Goal: Register for event/course

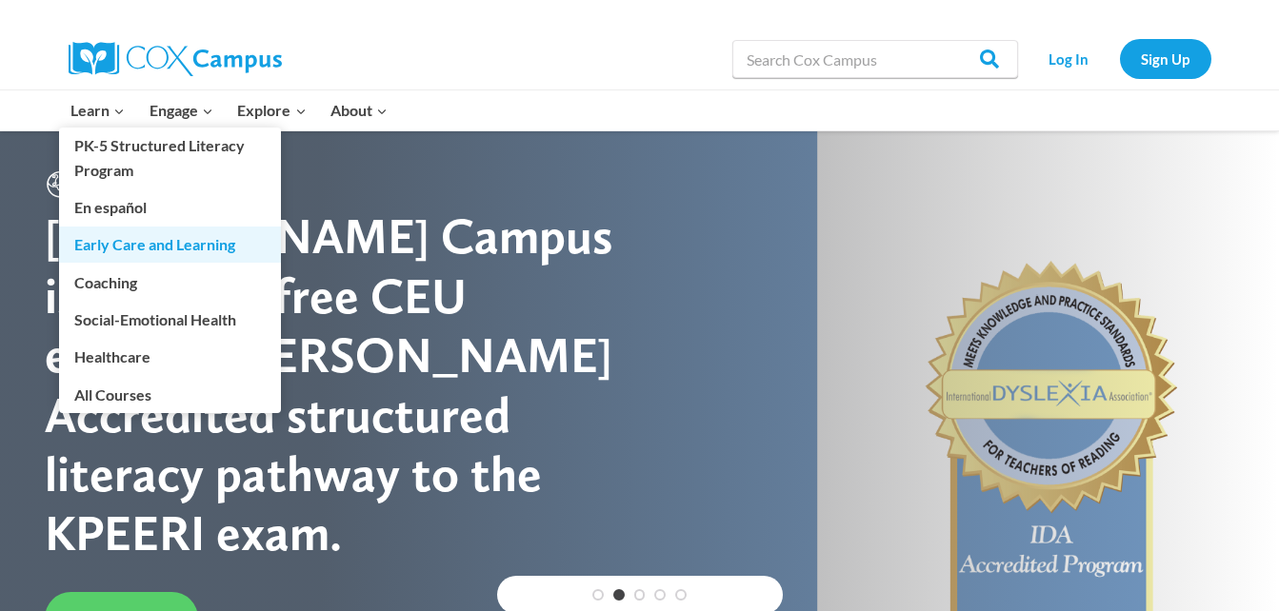
click at [110, 247] on link "Early Care and Learning" at bounding box center [170, 245] width 222 height 36
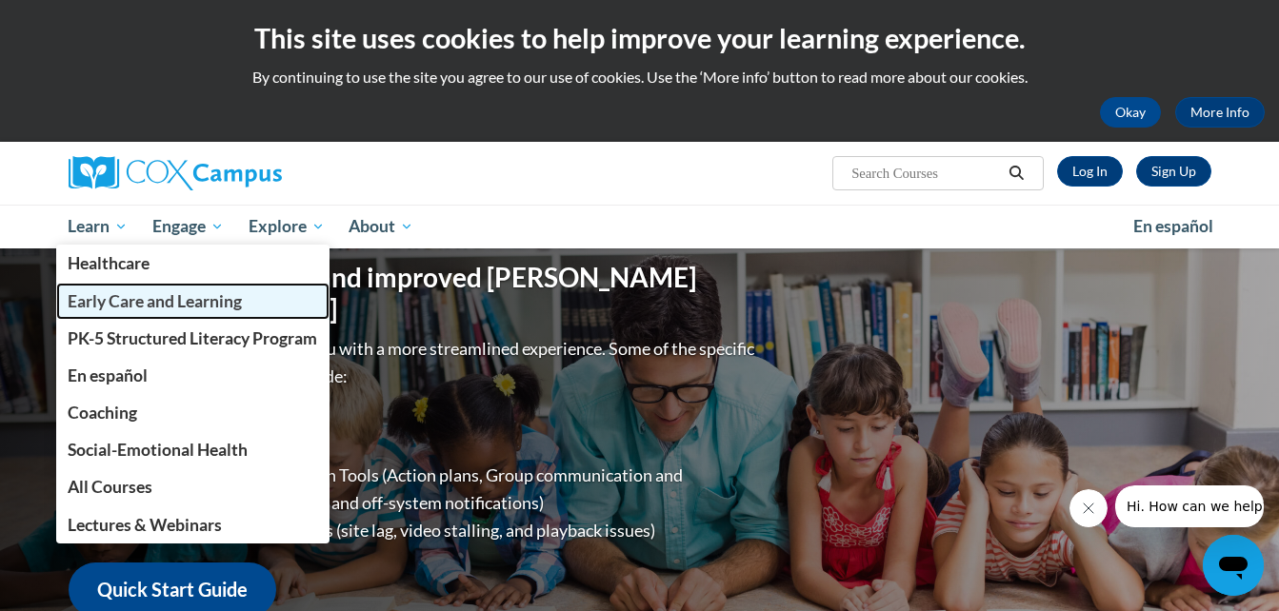
click at [127, 304] on span "Early Care and Learning" at bounding box center [155, 301] width 174 height 20
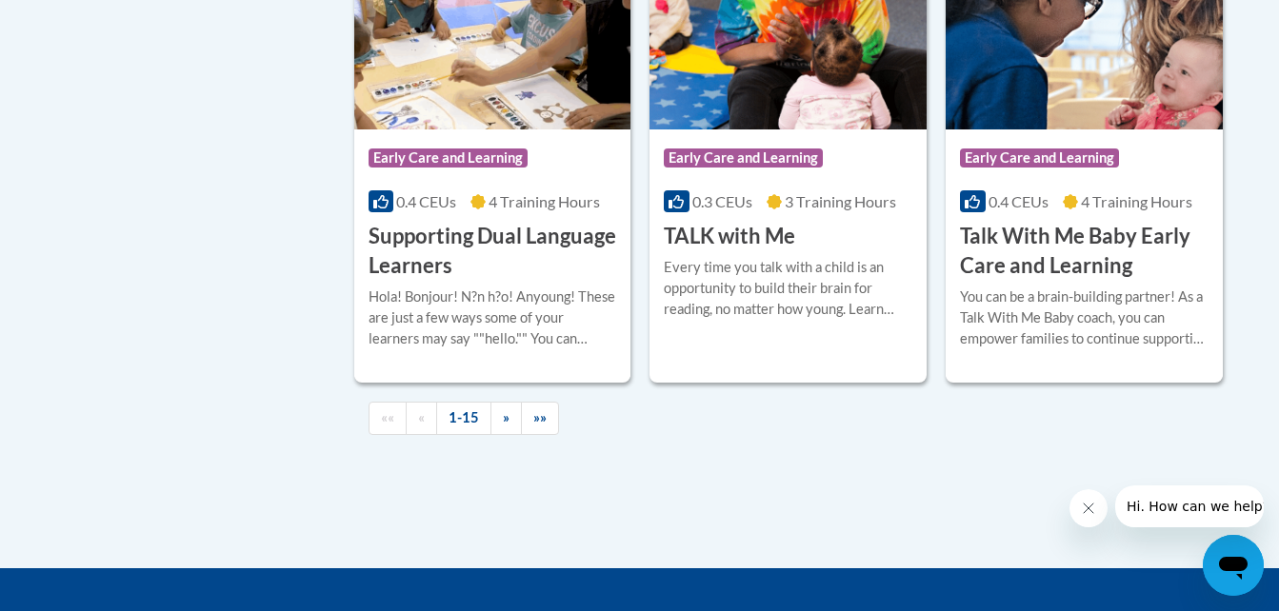
scroll to position [2878, 0]
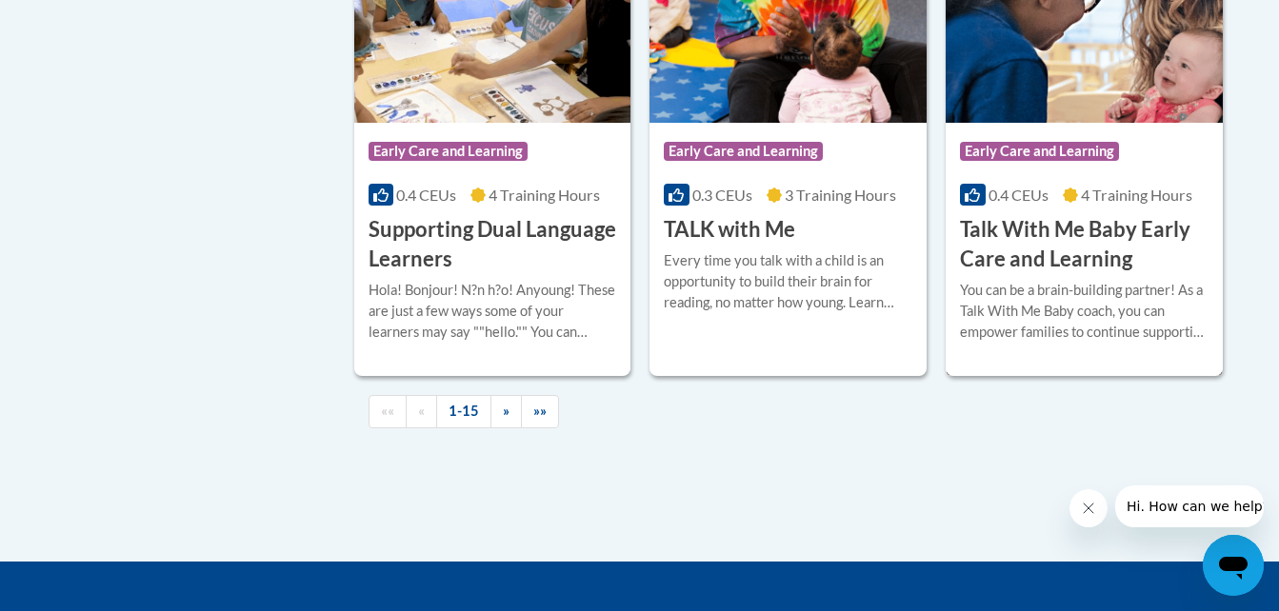
click at [1013, 274] on h3 "Talk With Me Baby Early Care and Learning" at bounding box center [1084, 244] width 248 height 59
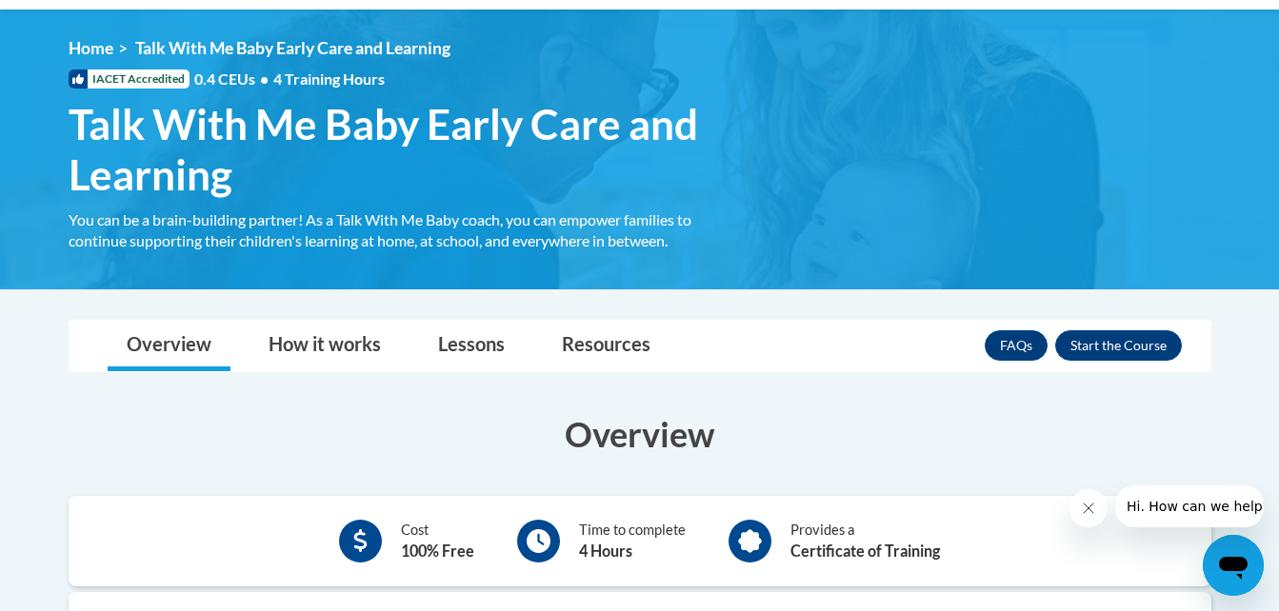
scroll to position [275, 0]
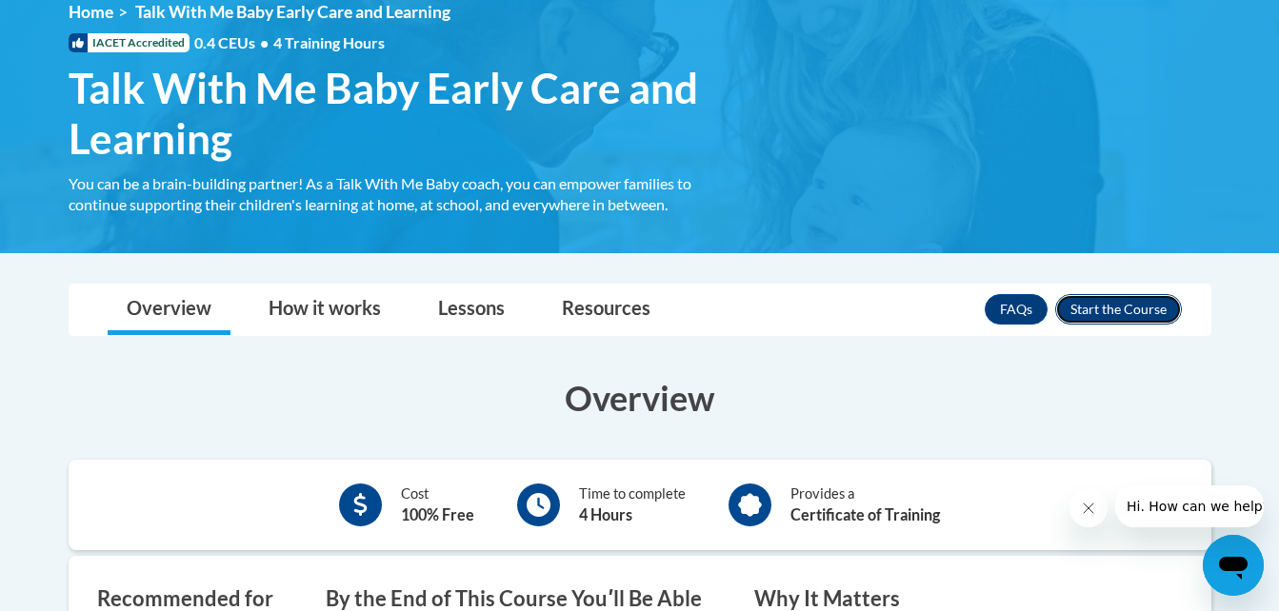
click at [1108, 306] on button "Enroll" at bounding box center [1118, 309] width 127 height 30
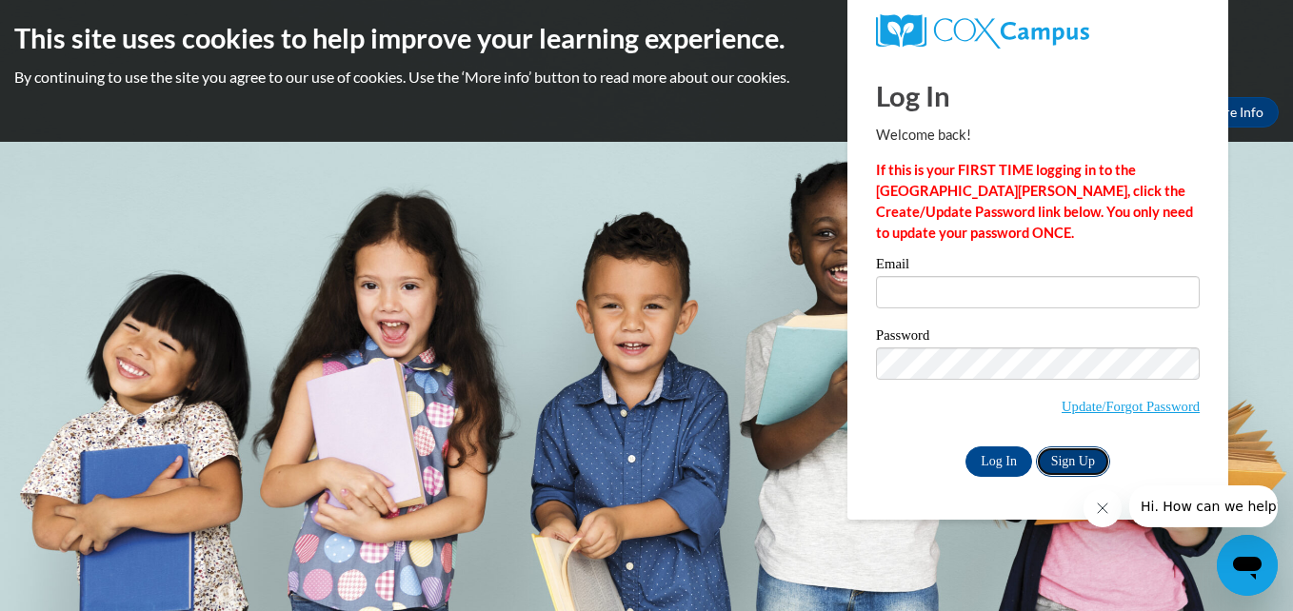
click at [1060, 467] on link "Sign Up" at bounding box center [1073, 462] width 74 height 30
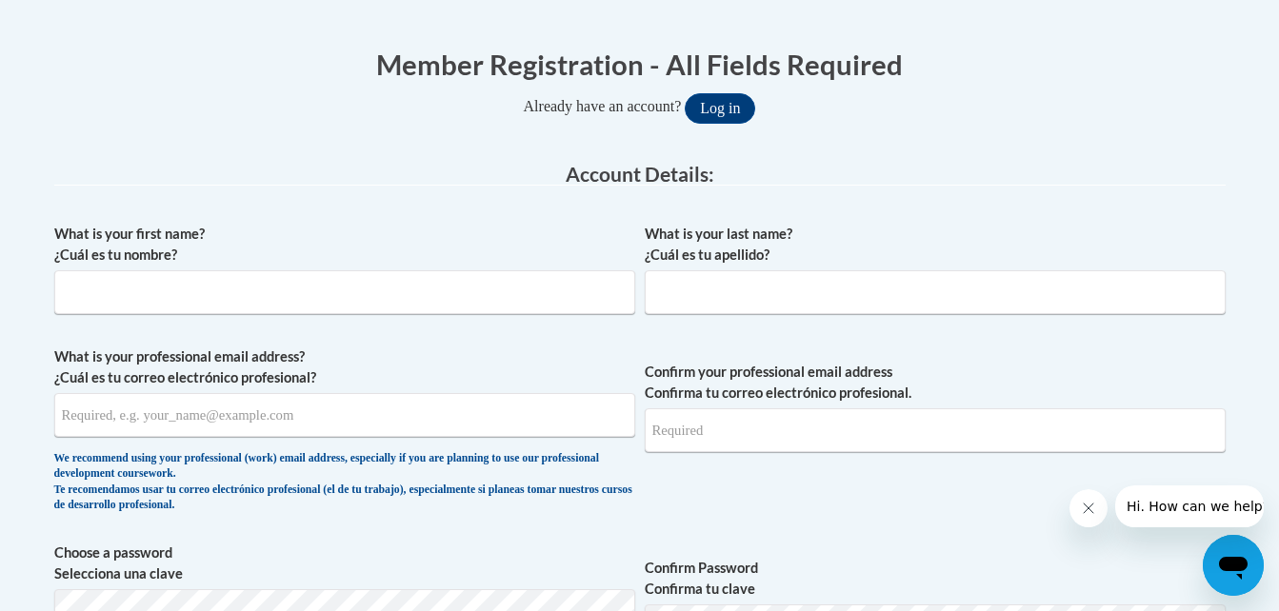
scroll to position [385, 0]
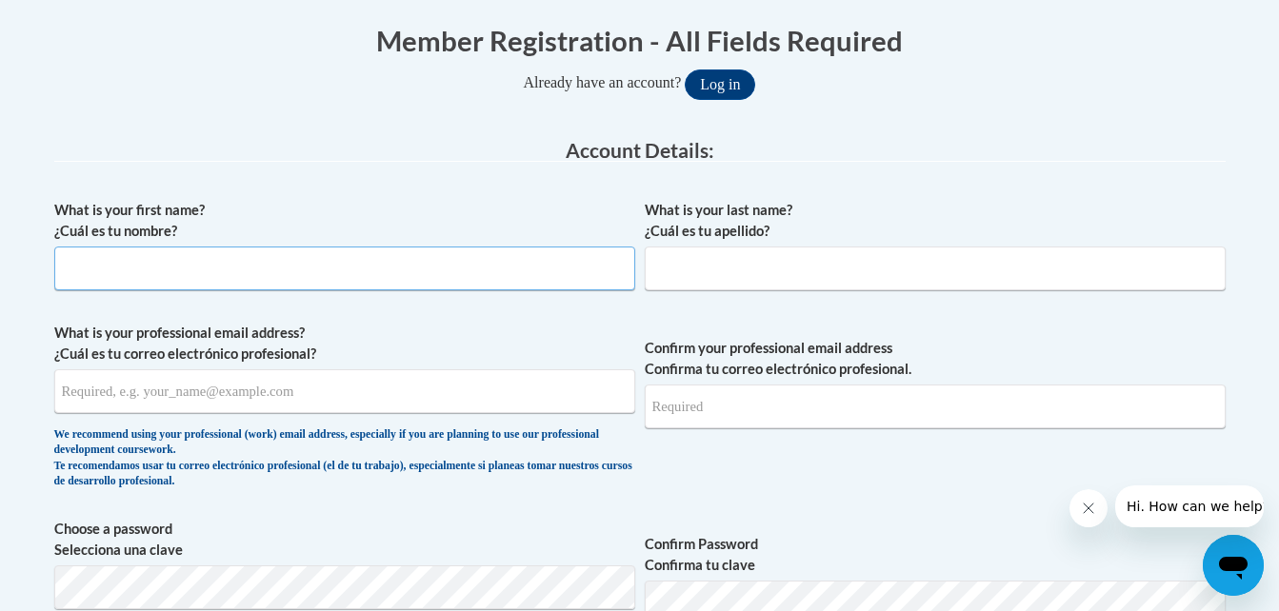
click at [371, 269] on input "What is your first name? ¿Cuál es tu nombre?" at bounding box center [344, 269] width 581 height 44
type input "Joanna"
type input "Rolf"
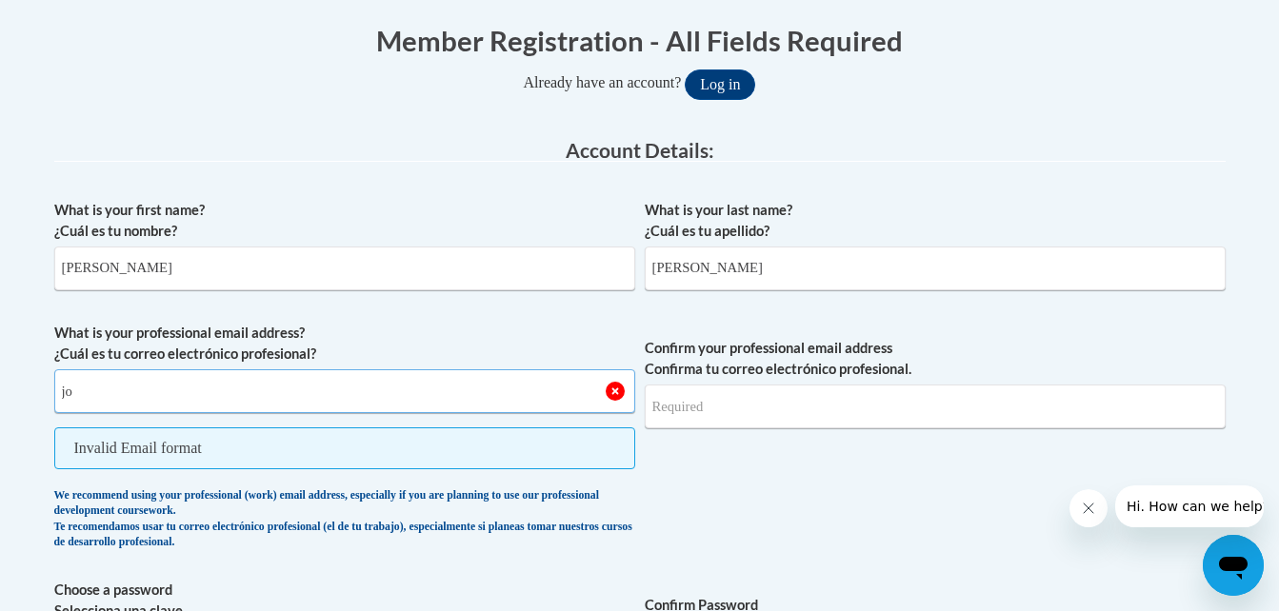
type input "joanna.rolf@cougar.bartonccc.edu"
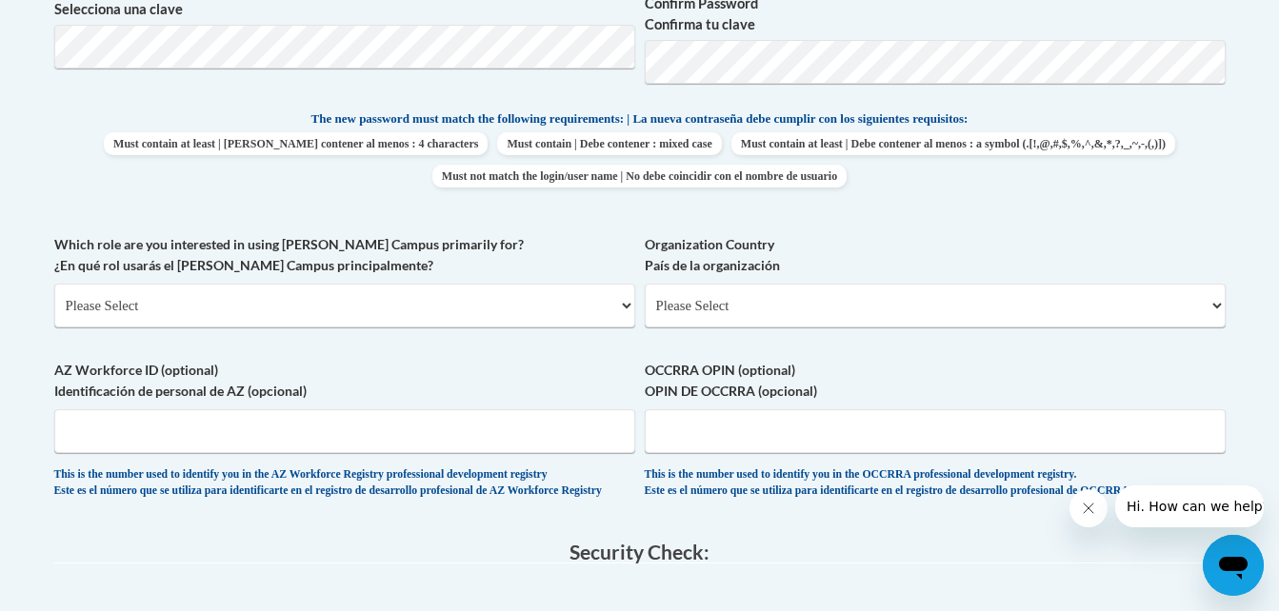
scroll to position [1253, 0]
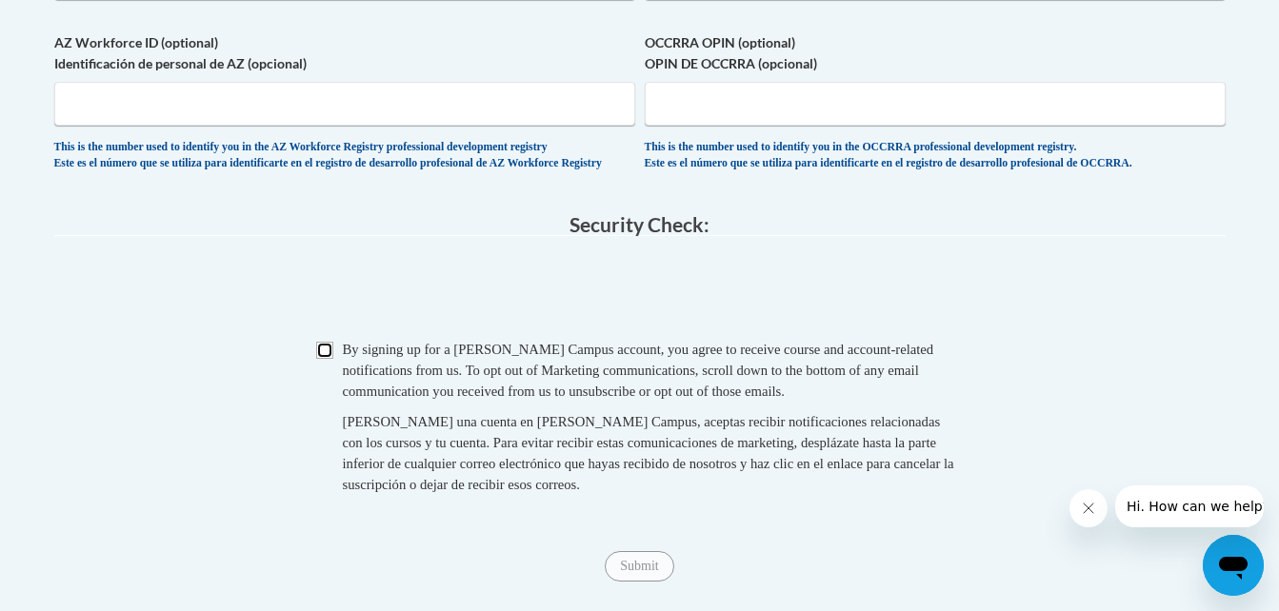
click at [322, 359] on input "Checkbox" at bounding box center [324, 350] width 17 height 17
checkbox input "true"
click at [620, 575] on input "Submit" at bounding box center [639, 566] width 69 height 30
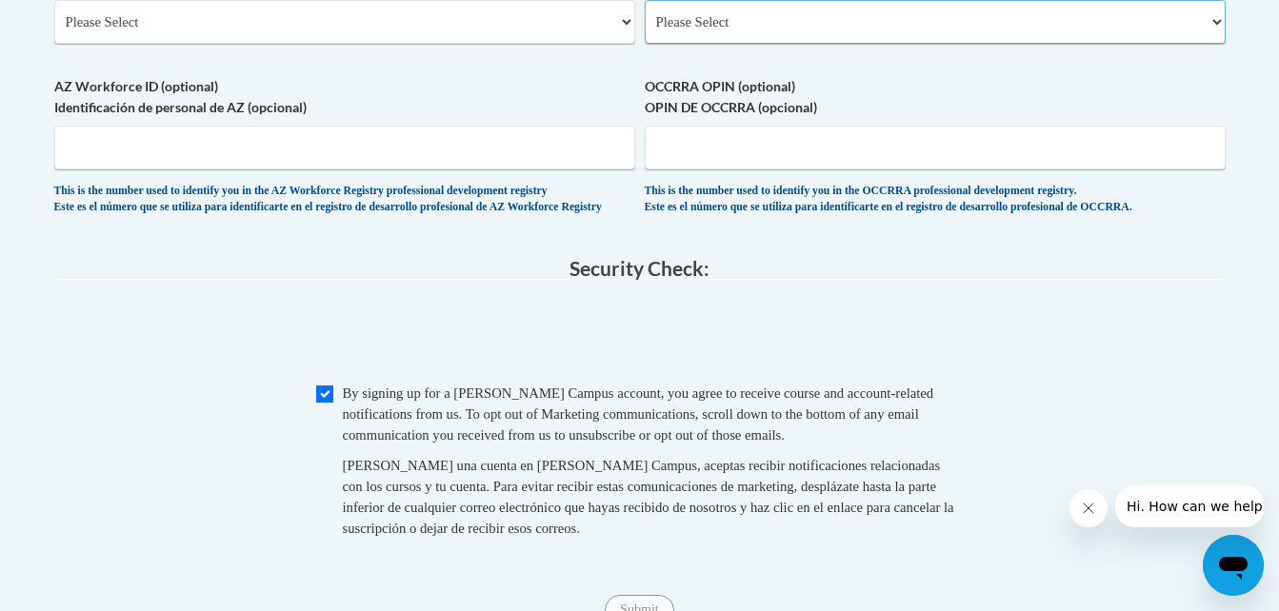
click at [625, 31] on select "Please Select College/University | Colegio/Universidad Community/Nonprofit Part…" at bounding box center [344, 22] width 581 height 44
select select "5a18ea06-2b54-4451-96f2-d152daf9eac5"
click at [54, 0] on select "Please Select College/University | Colegio/Universidad Community/Nonprofit Part…" at bounding box center [344, 22] width 581 height 44
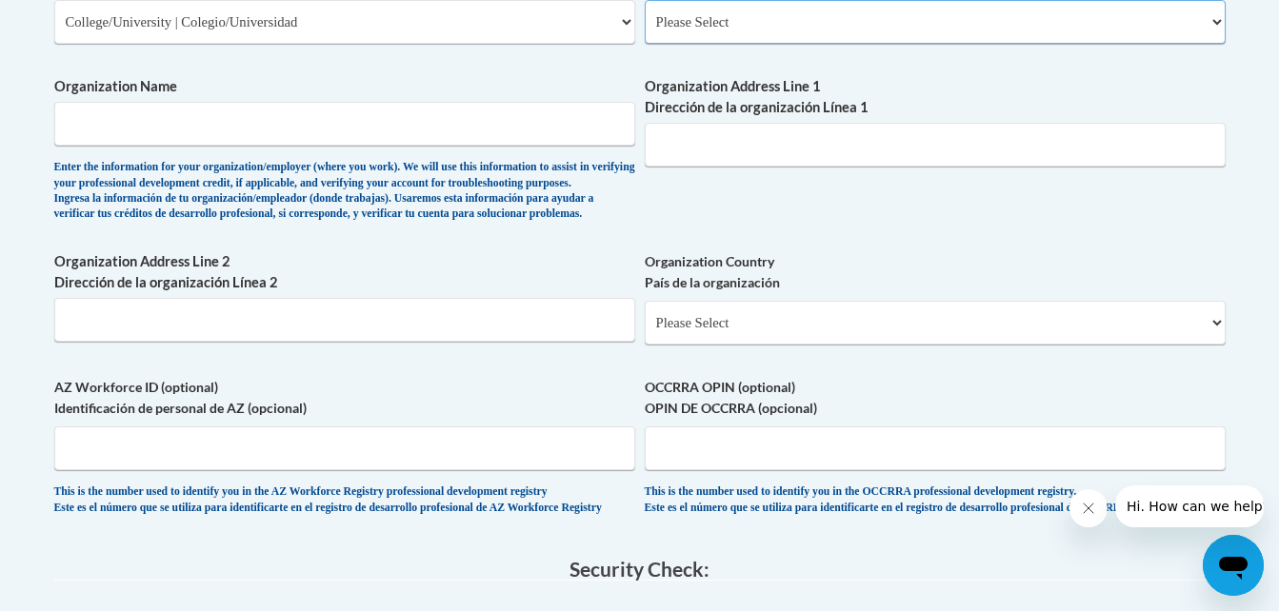
click at [713, 19] on select "Please Select College/University Staff | Empleado universitario College/Univers…" at bounding box center [935, 22] width 581 height 44
select select "99b32b07-cffc-426c-8bf6-0cd77760d84b"
click at [645, 0] on select "Please Select College/University Staff | Empleado universitario College/Univers…" at bounding box center [935, 22] width 581 height 44
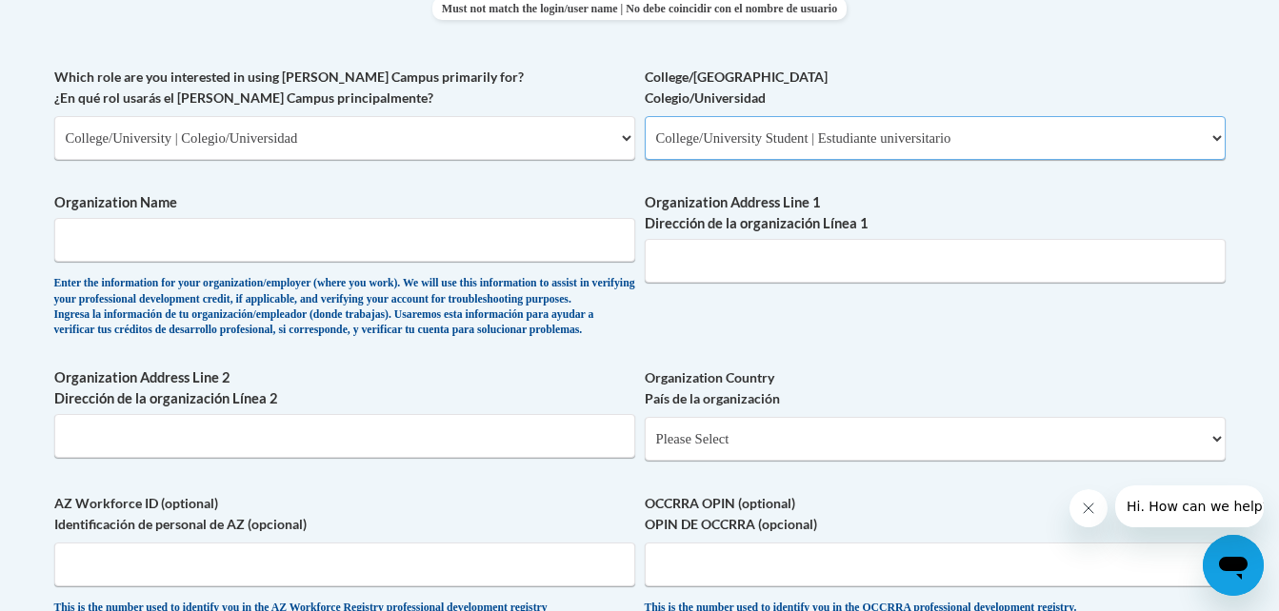
scroll to position [1084, 0]
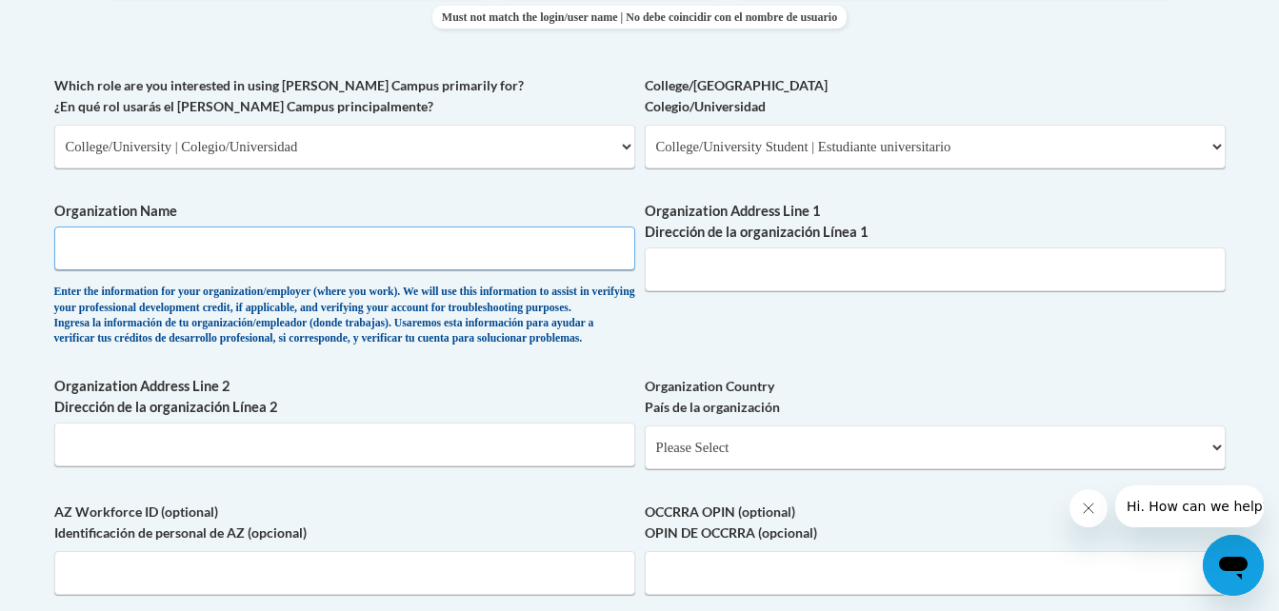
click at [410, 252] on input "Organization Name" at bounding box center [344, 249] width 581 height 44
type input "Barton Community College"
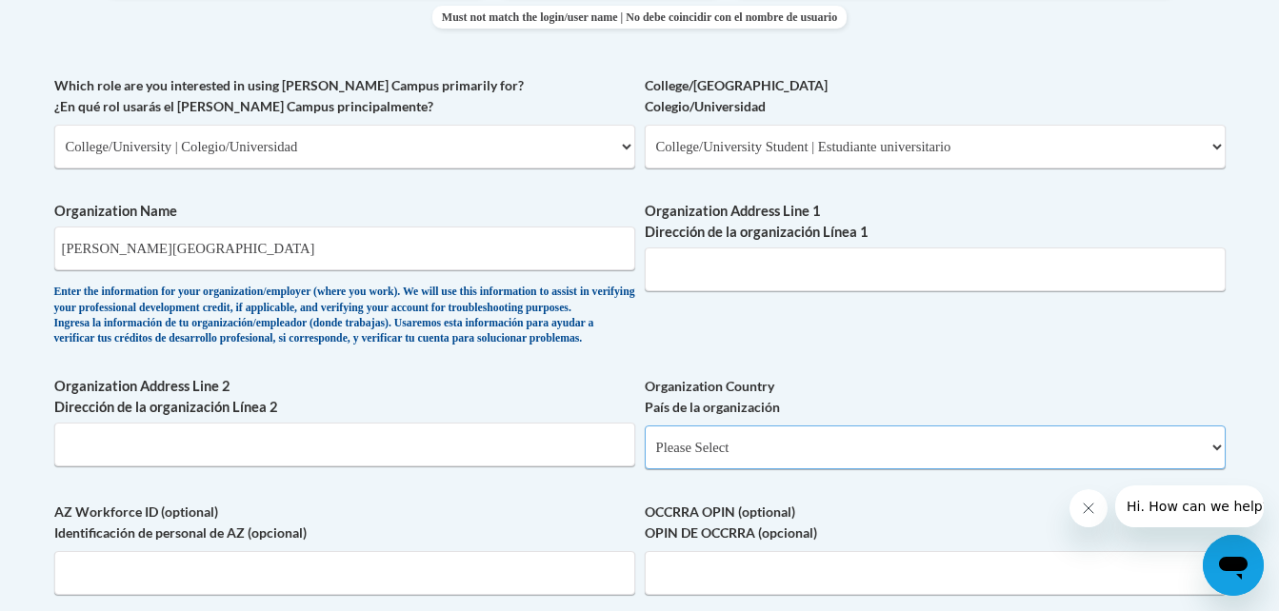
click at [1052, 469] on select "Please Select United States | Estados Unidos Outside of the United States | Fue…" at bounding box center [935, 448] width 581 height 44
select select "ad49bcad-a171-4b2e-b99c-48b446064914"
click at [645, 456] on select "Please Select United States | Estados Unidos Outside of the United States | Fue…" at bounding box center [935, 448] width 581 height 44
select select
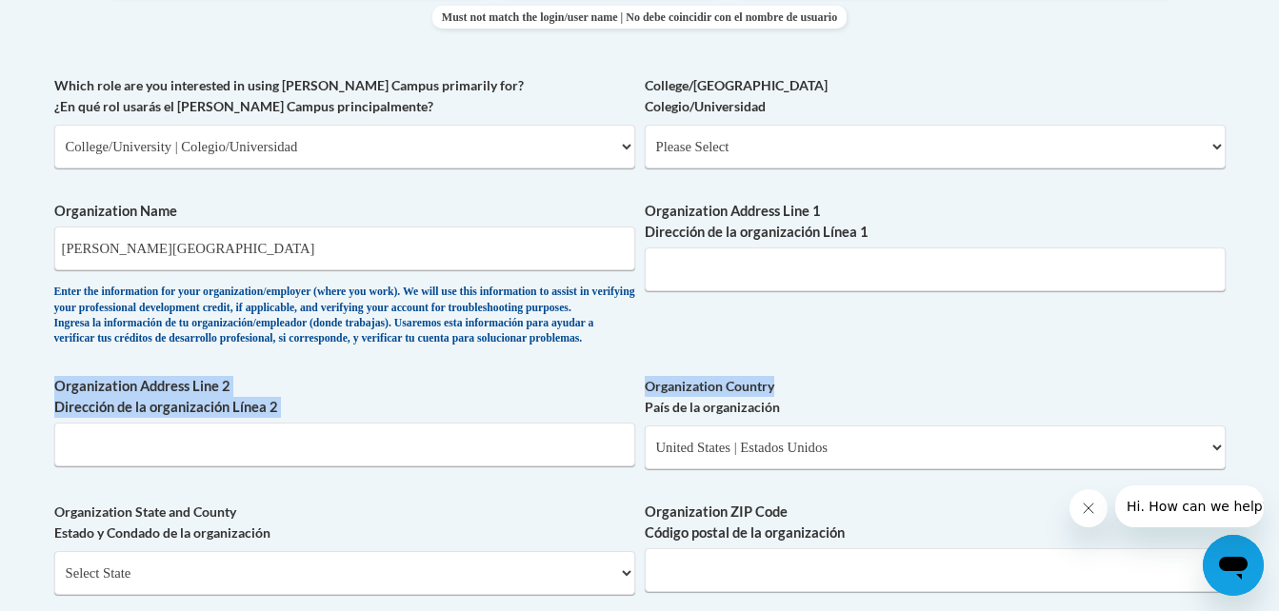
drag, startPoint x: 1276, startPoint y: 298, endPoint x: 1250, endPoint y: 394, distance: 99.5
click at [1250, 394] on body "This site uses cookies to help improve your learning experience. By continuing …" at bounding box center [639, 334] width 1279 height 2836
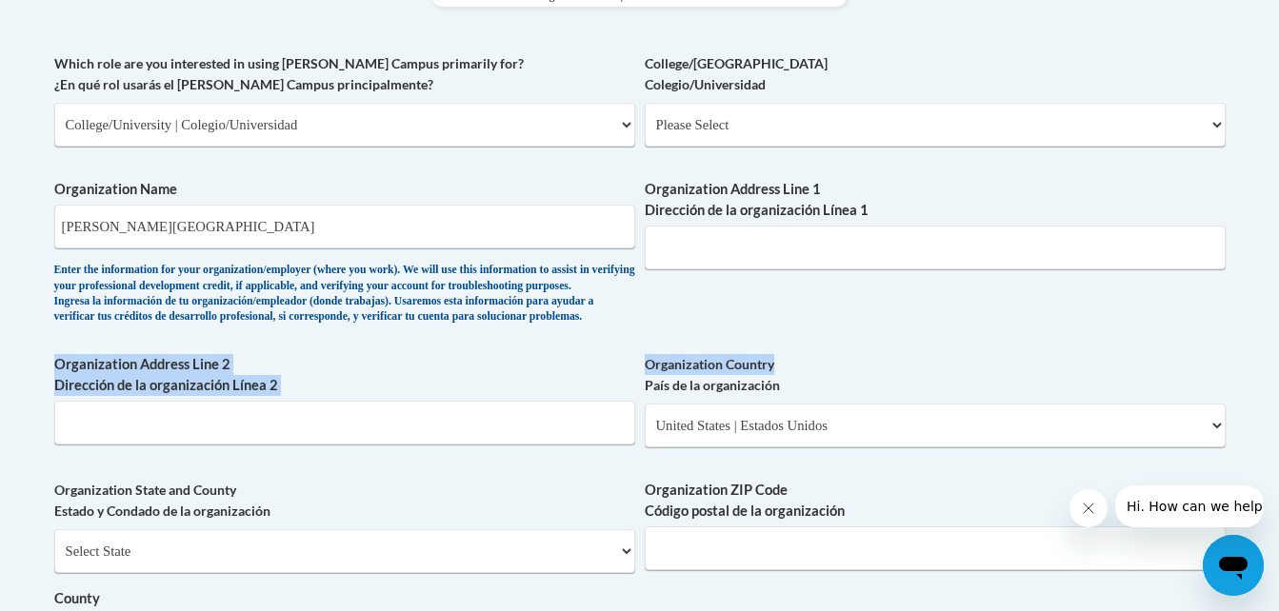
scroll to position [1121, 0]
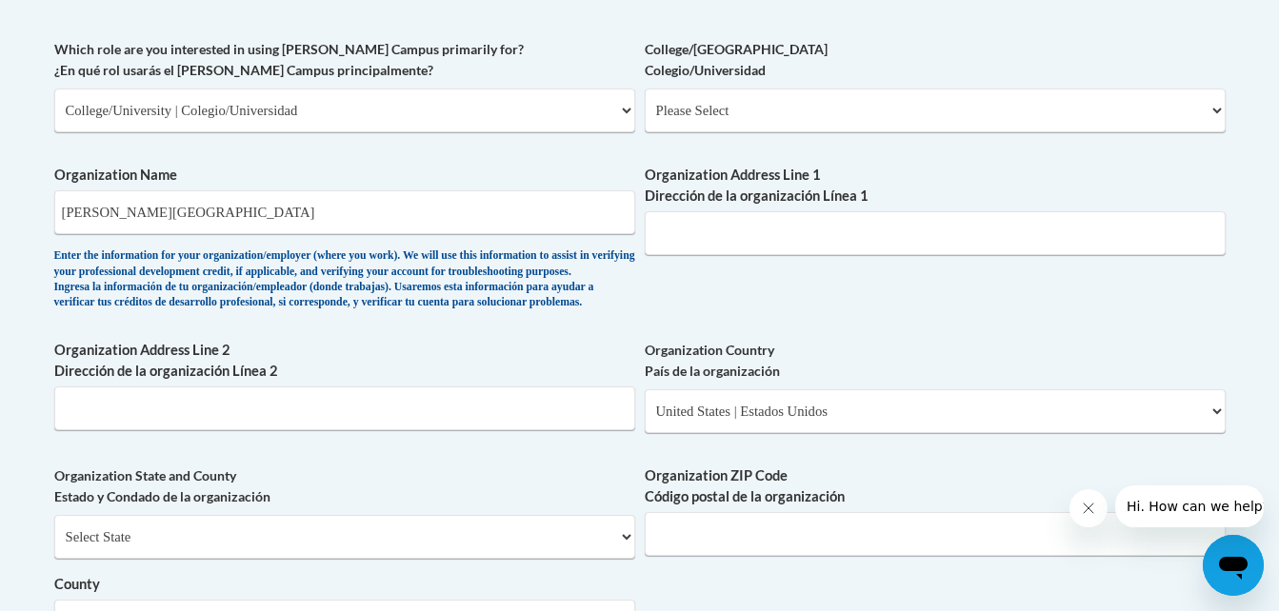
click at [569, 308] on div "Enter the information for your organization/employer (where you work). We will …" at bounding box center [344, 279] width 581 height 63
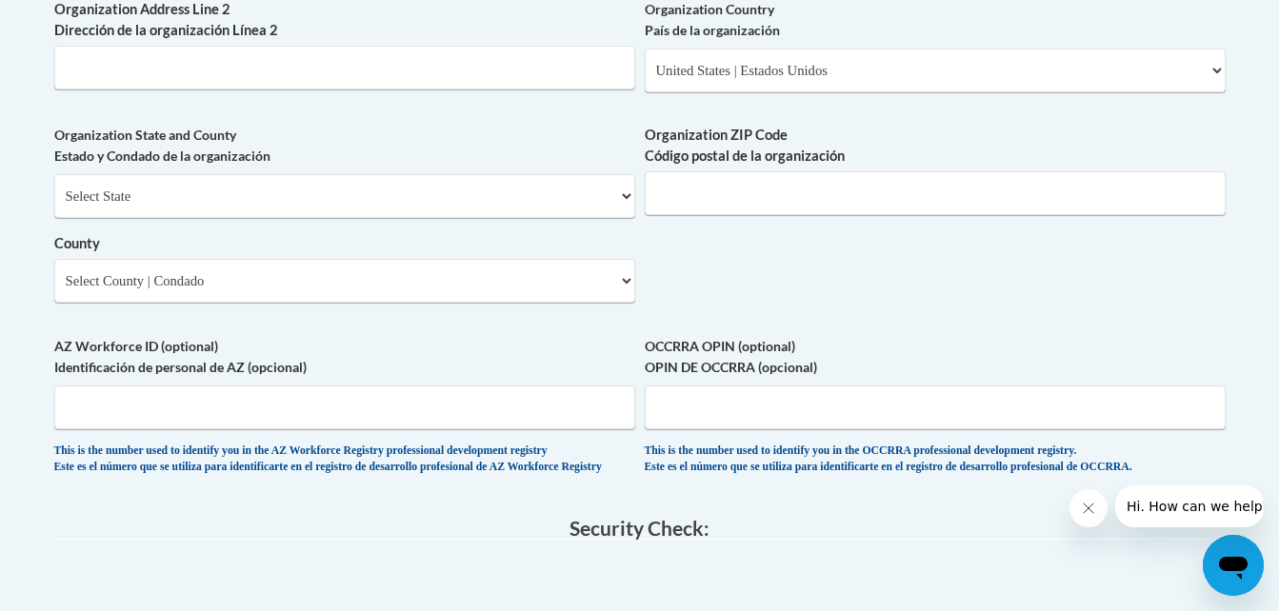
scroll to position [1466, 0]
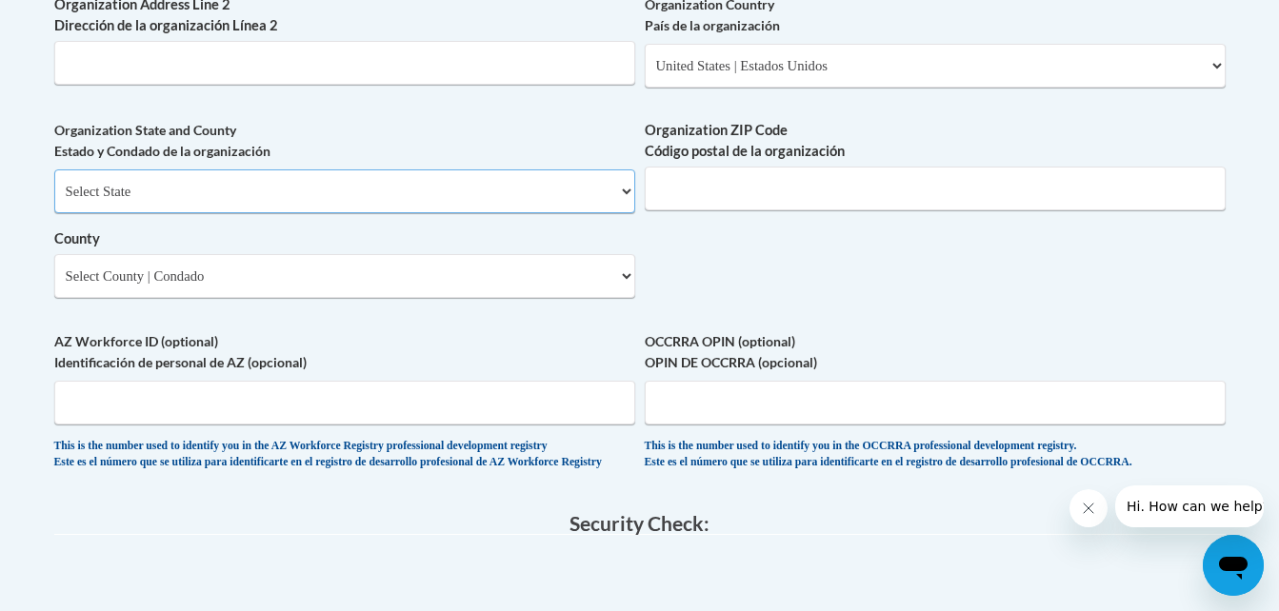
click at [617, 213] on select "Select State Alabama Alaska Arizona Arkansas California Colorado Connecticut De…" at bounding box center [344, 191] width 581 height 44
select select "Kansas"
click at [54, 201] on select "Select State Alabama Alaska Arizona Arkansas California Colorado Connecticut De…" at bounding box center [344, 191] width 581 height 44
click at [756, 210] on input "Organization ZIP Code Código postal de la organización" at bounding box center [935, 189] width 581 height 44
type input "67530"
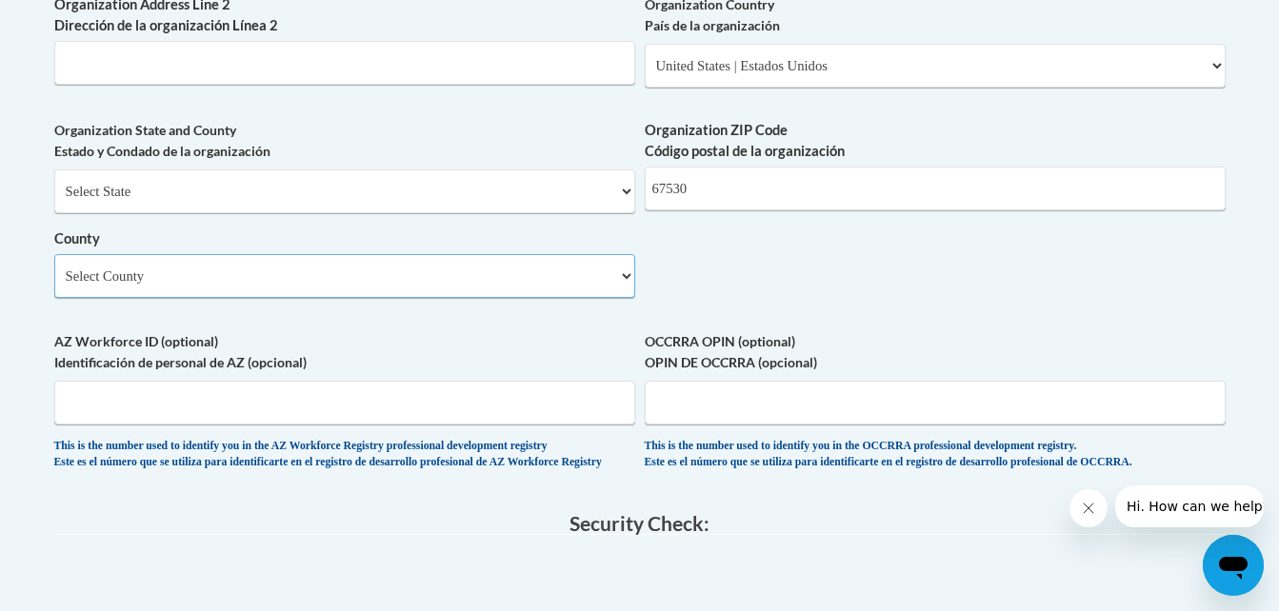
click at [621, 298] on select "Select County Allen Anderson Atchison Barber Barton Bourbon Brown Butler Chase …" at bounding box center [344, 276] width 581 height 44
select select "Barton"
click at [54, 286] on select "Select County Allen Anderson Atchison Barber Barton Bourbon Brown Butler Chase …" at bounding box center [344, 276] width 581 height 44
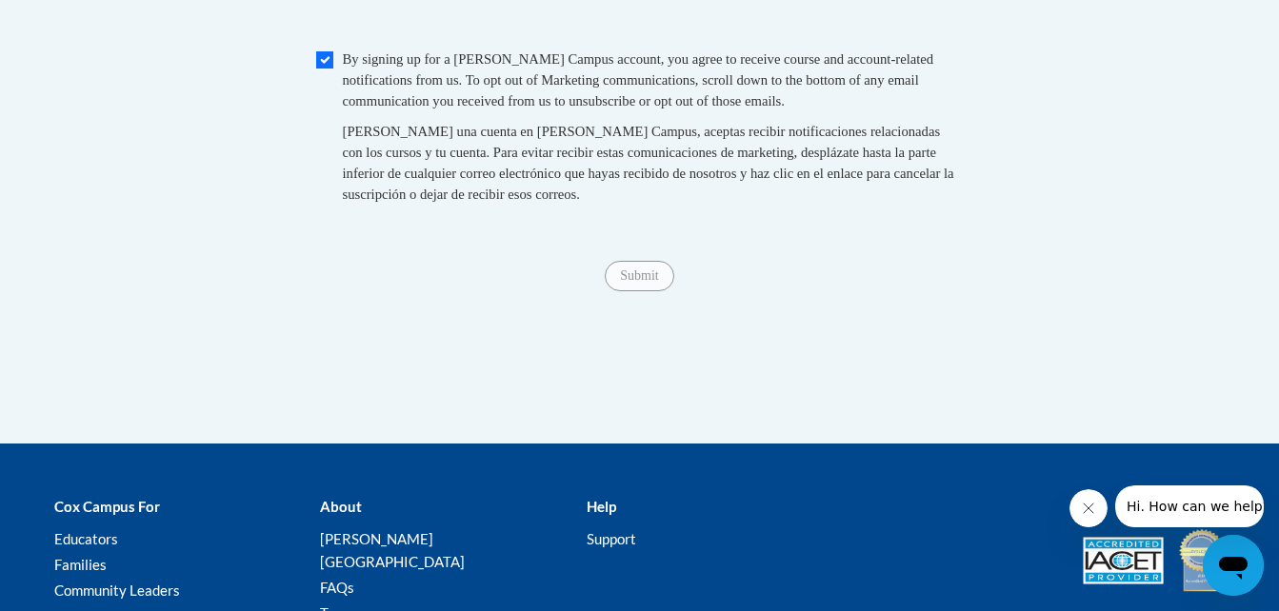
scroll to position [2013, 0]
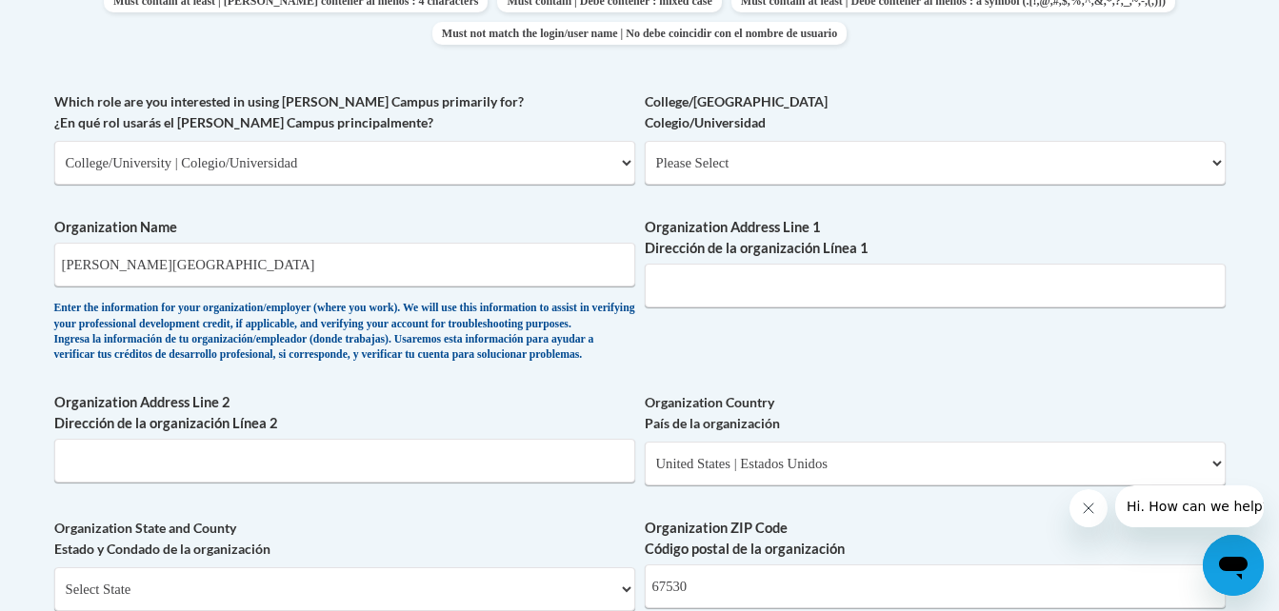
scroll to position [1805, 0]
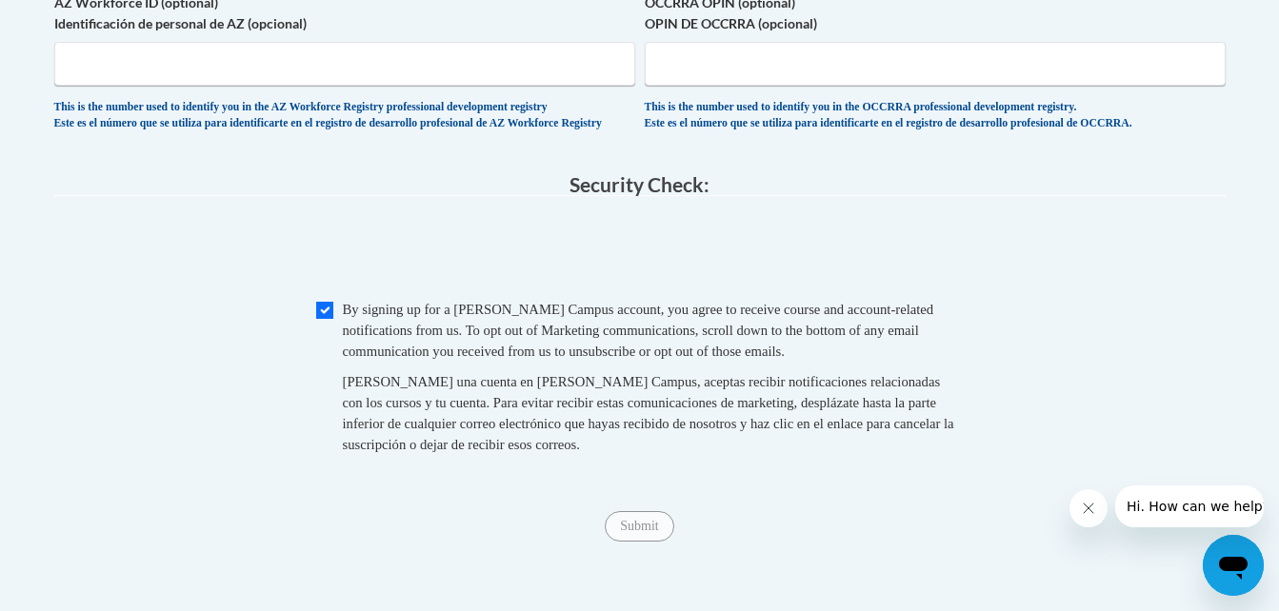
click at [809, 141] on div "OCCRRA OPIN (optional) OPIN DE OCCRRA (opcional) This is the number used to ide…" at bounding box center [935, 66] width 581 height 149
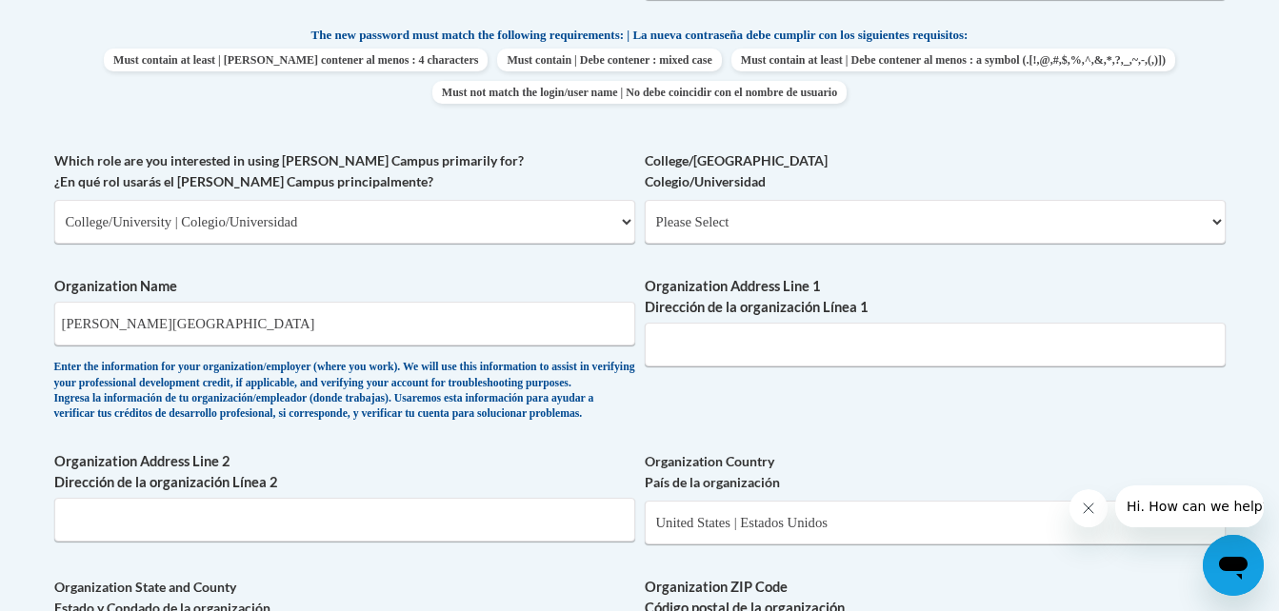
scroll to position [927, 0]
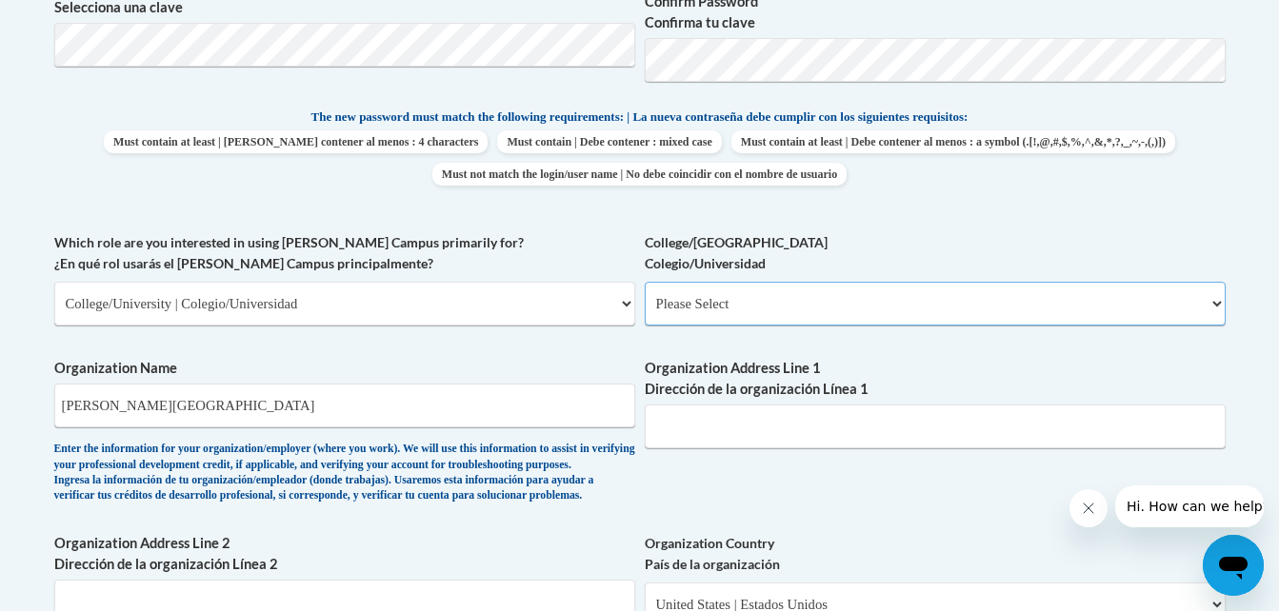
click at [867, 297] on select "Please Select College/University Staff | Empleado universitario College/Univers…" at bounding box center [935, 304] width 581 height 44
select select "99b32b07-cffc-426c-8bf6-0cd77760d84b"
click at [645, 282] on select "Please Select College/University Staff | Empleado universitario College/Univers…" at bounding box center [935, 304] width 581 height 44
select select "null"
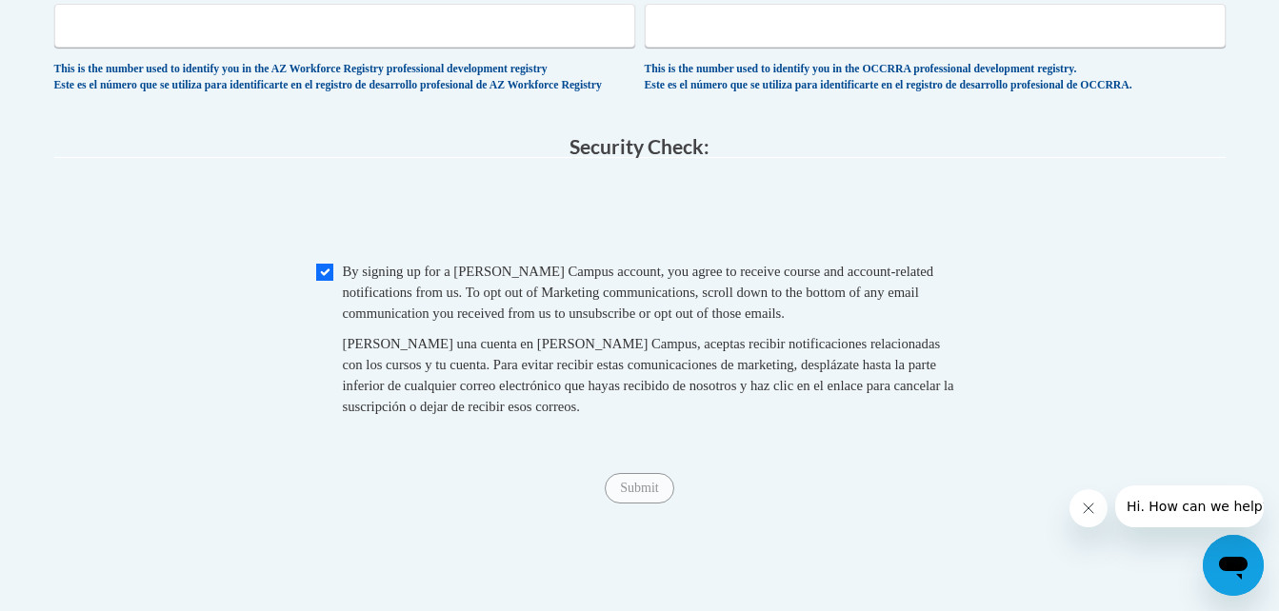
scroll to position [1901, 0]
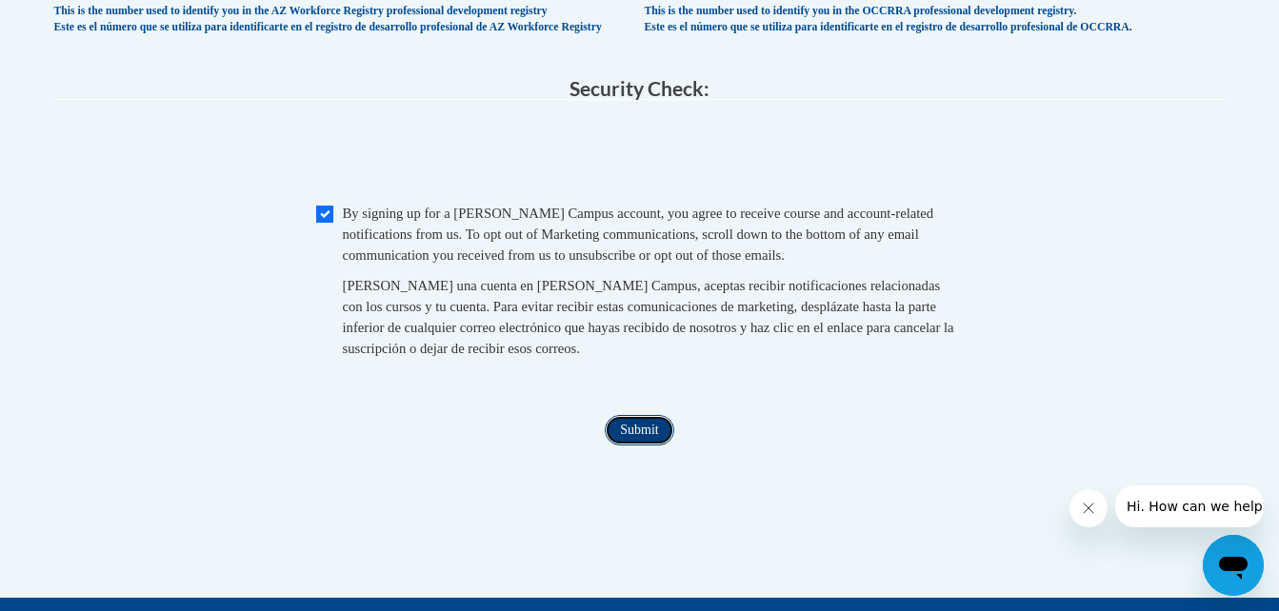
click at [637, 446] on input "Submit" at bounding box center [639, 430] width 69 height 30
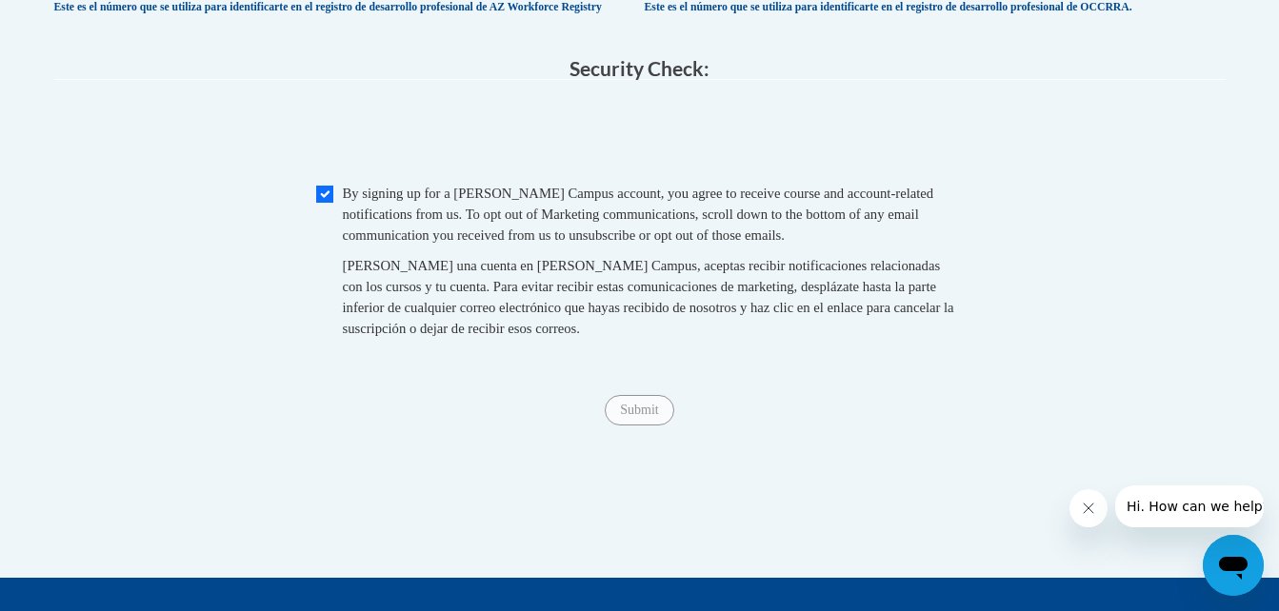
scroll to position [2079, 0]
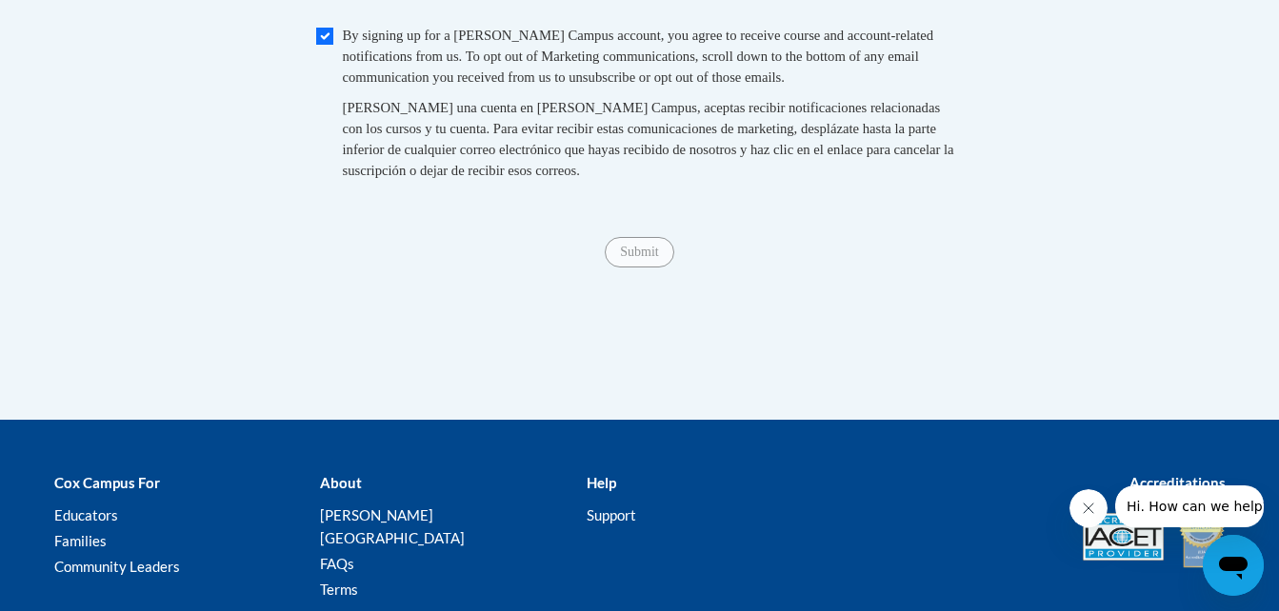
type input "245 nw 30th ave"
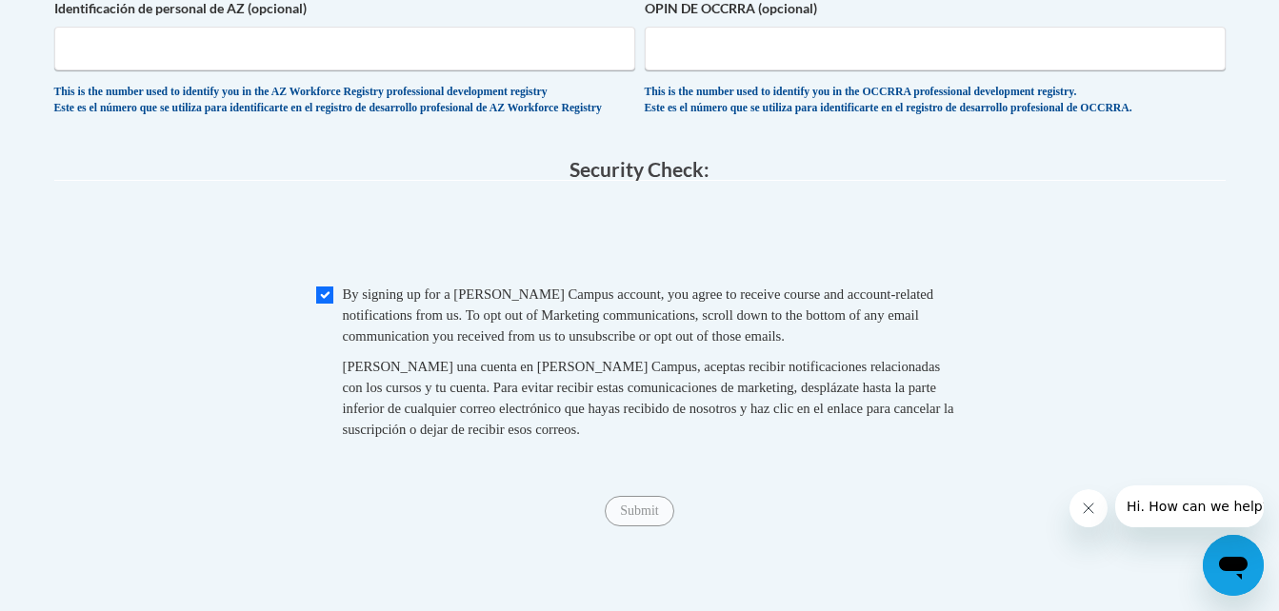
scroll to position [1471, 0]
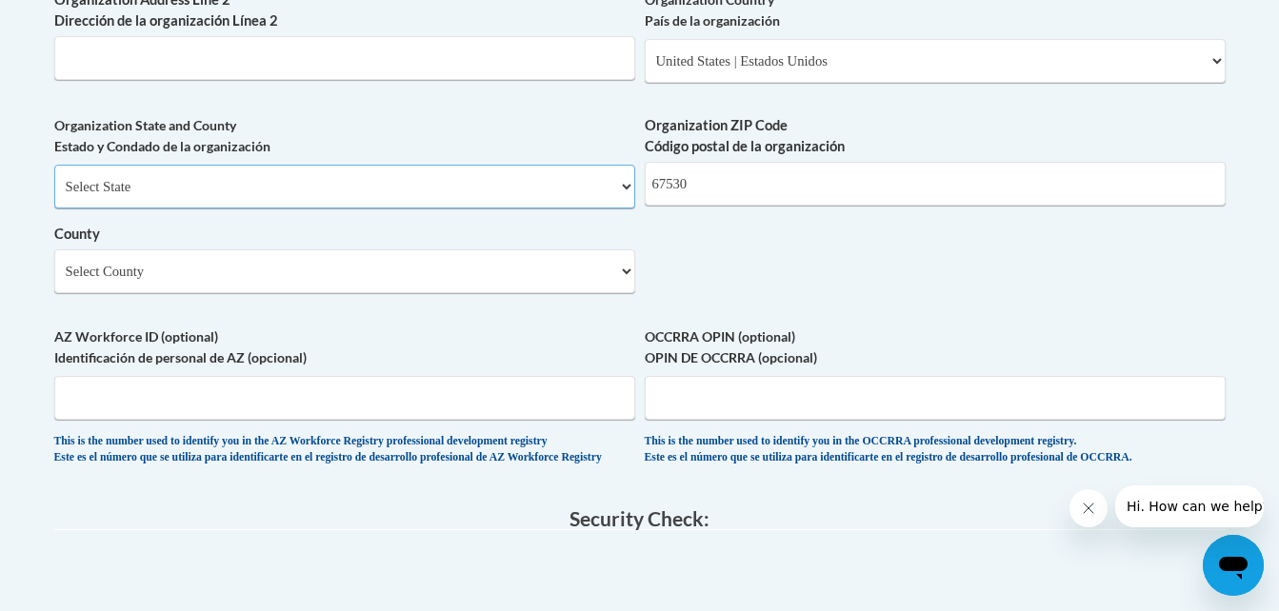
click at [204, 209] on select "Select State Alabama Alaska Arizona Arkansas California Colorado Connecticut De…" at bounding box center [344, 187] width 581 height 44
select select "Kansas"
click at [54, 196] on select "Select State Alabama Alaska Arizona Arkansas California Colorado Connecticut De…" at bounding box center [344, 187] width 581 height 44
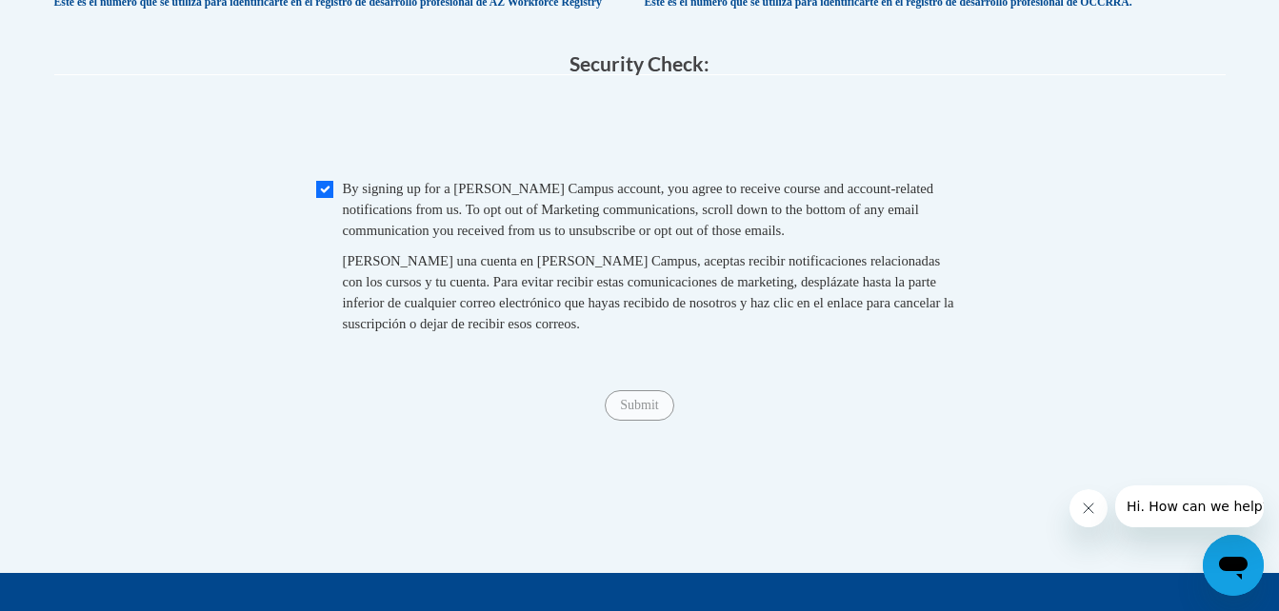
scroll to position [1931, 0]
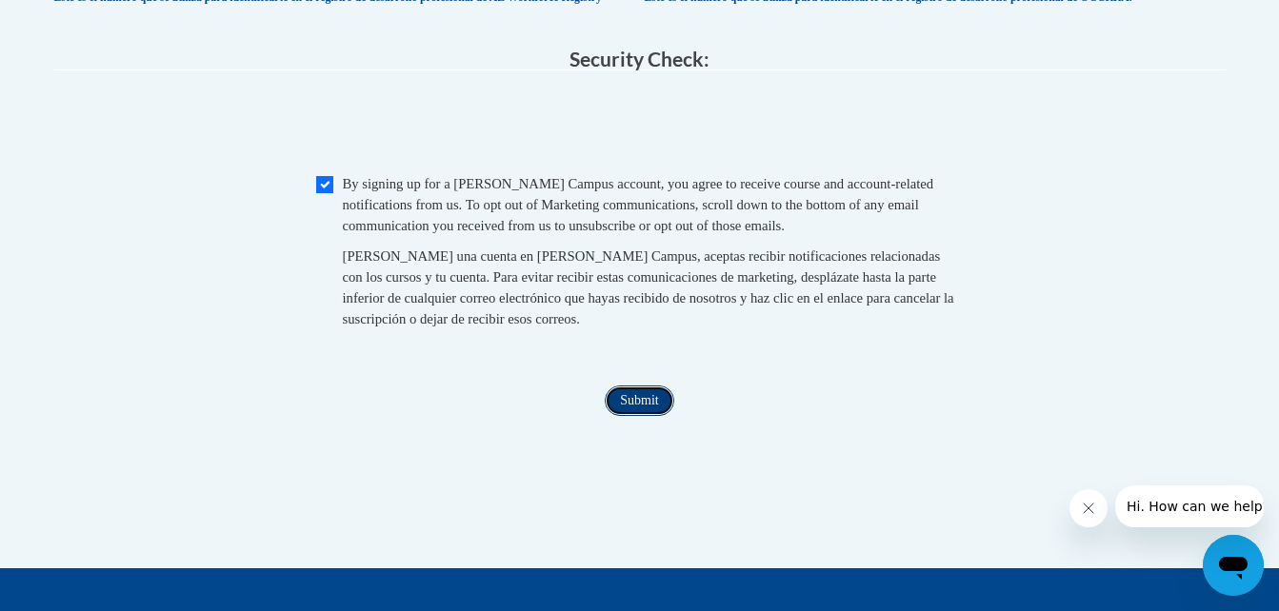
click at [634, 416] on input "Submit" at bounding box center [639, 401] width 69 height 30
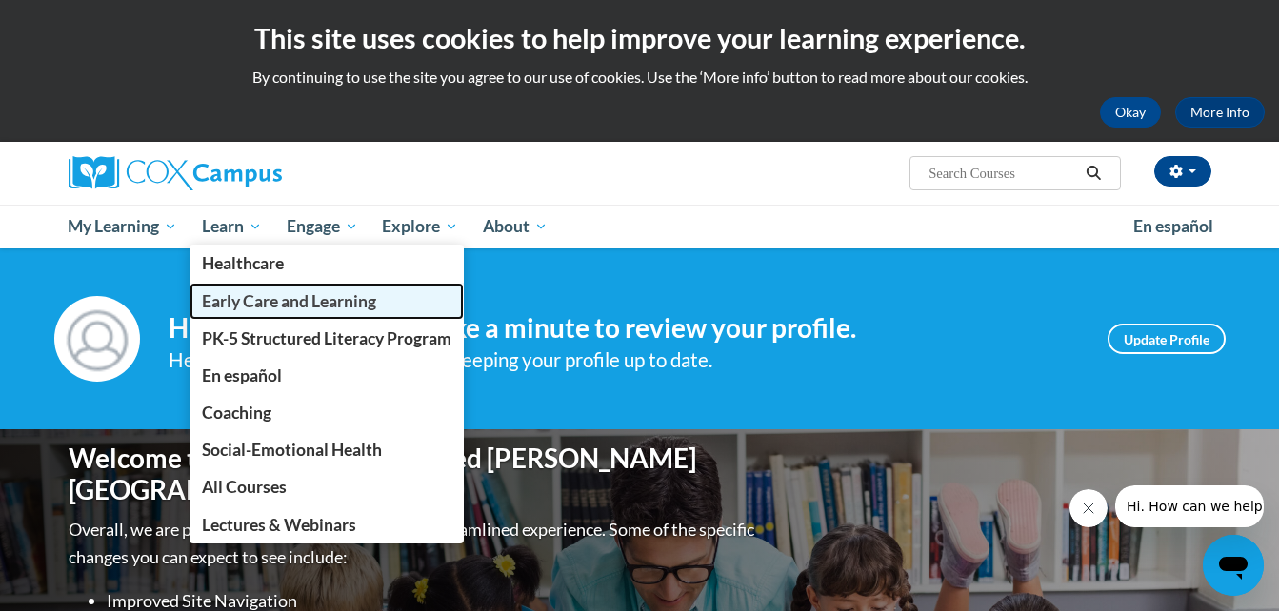
click at [260, 305] on span "Early Care and Learning" at bounding box center [289, 301] width 174 height 20
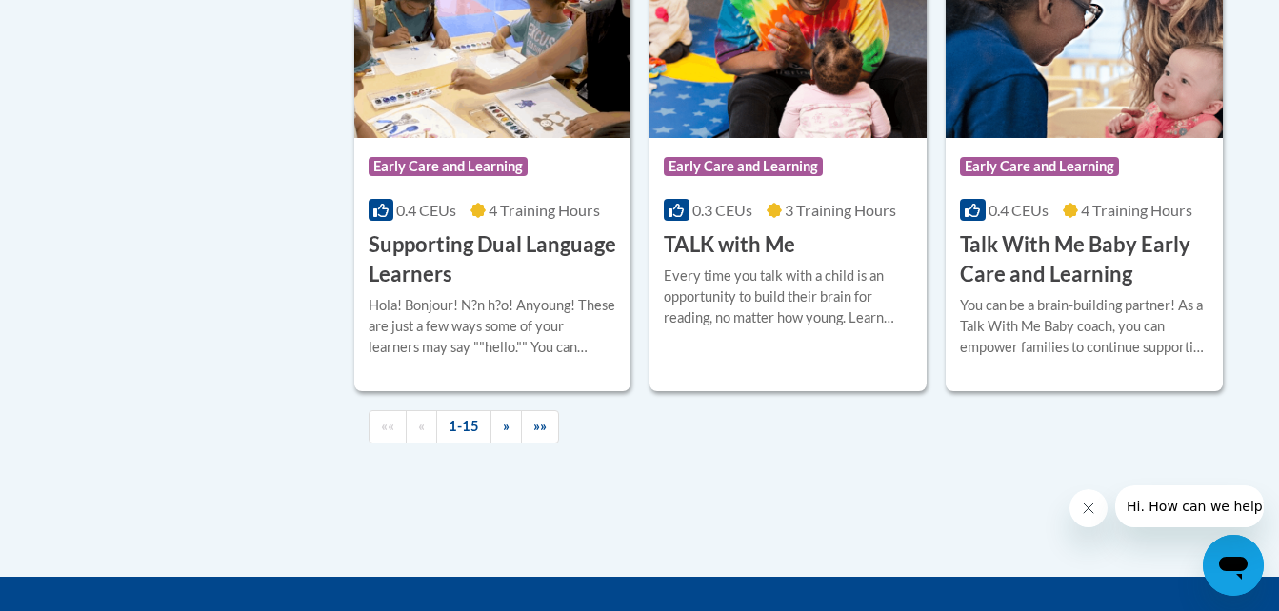
scroll to position [2869, 0]
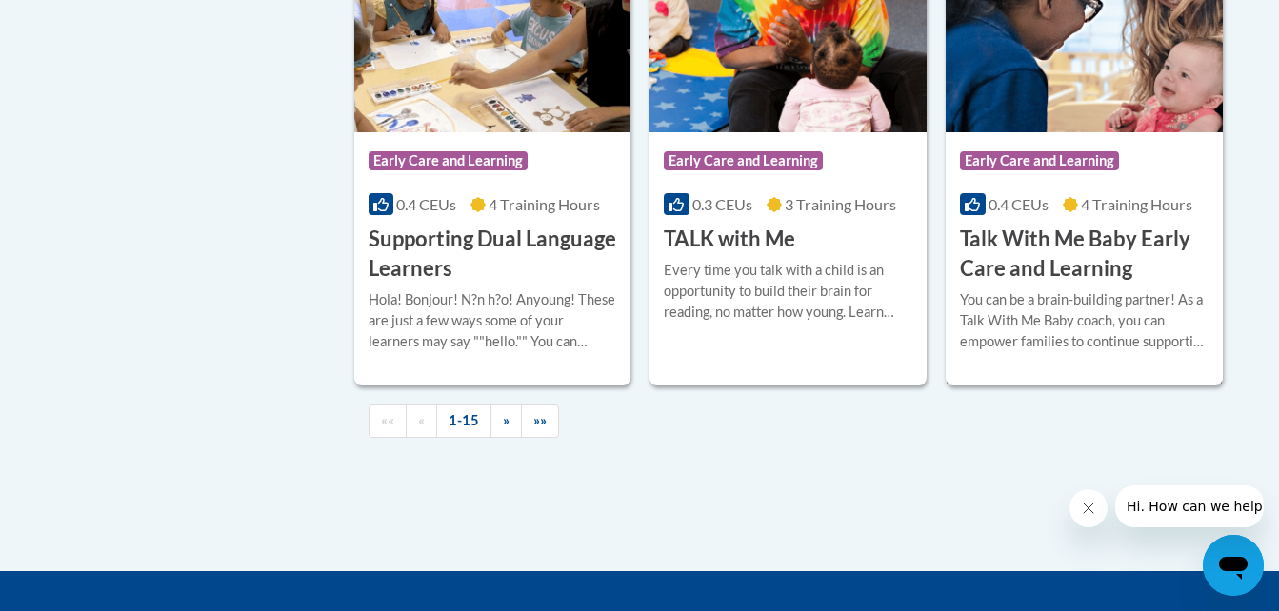
click at [1042, 266] on h3 "Talk With Me Baby Early Care and Learning" at bounding box center [1084, 254] width 248 height 59
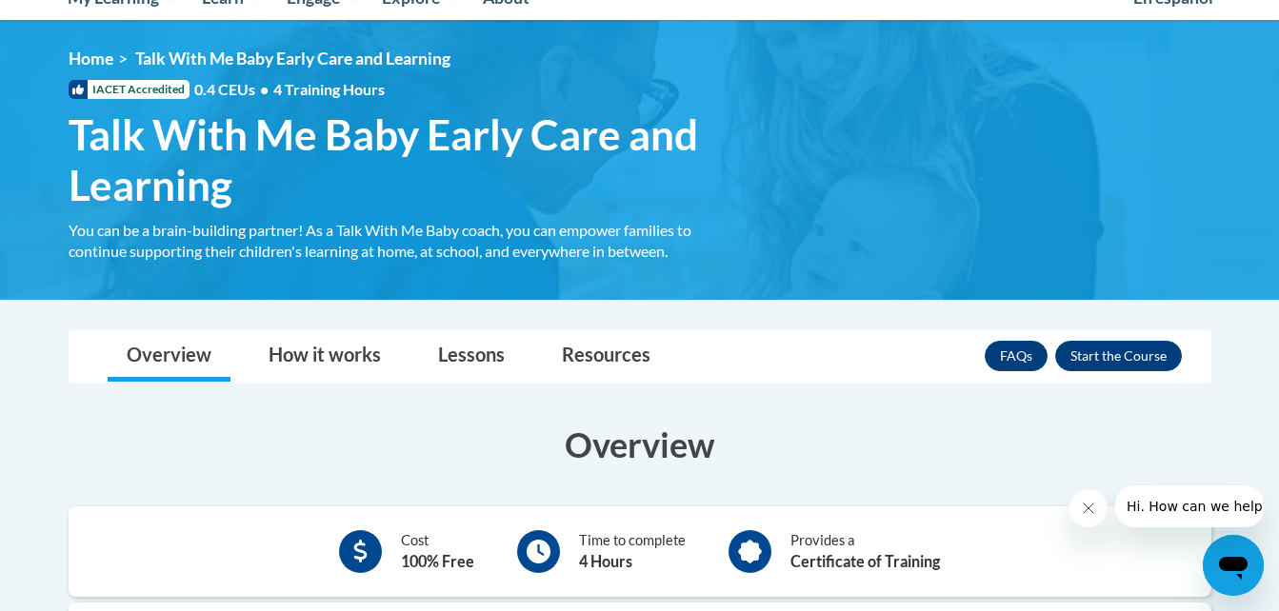
scroll to position [206, 0]
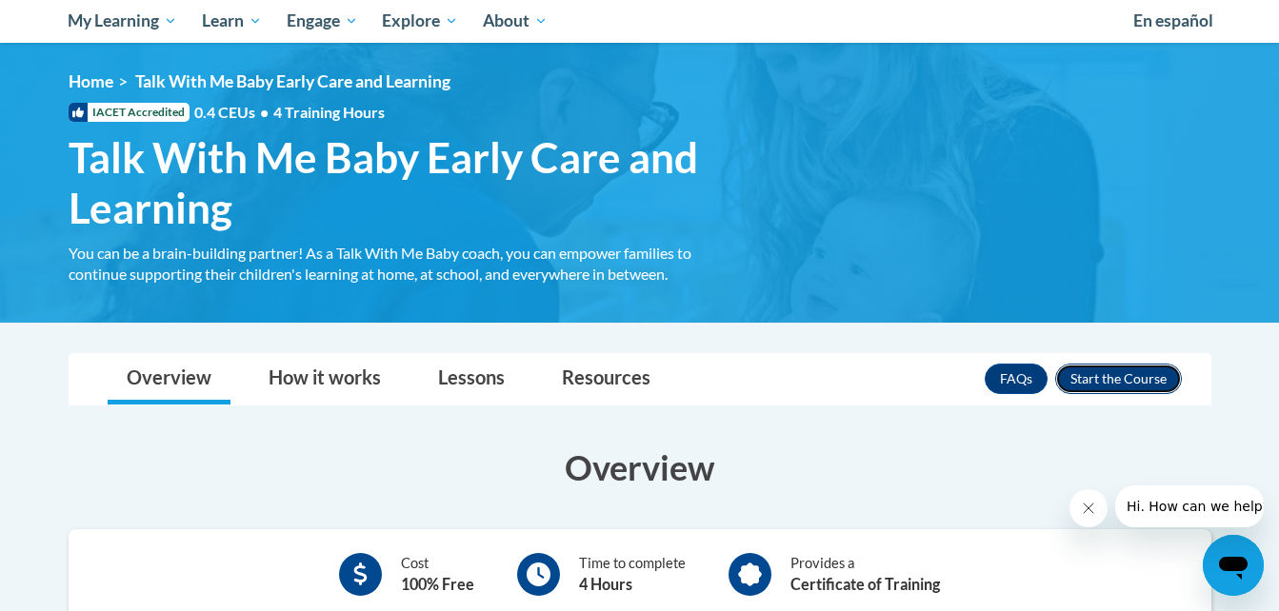
click at [1130, 374] on button "Enroll" at bounding box center [1118, 379] width 127 height 30
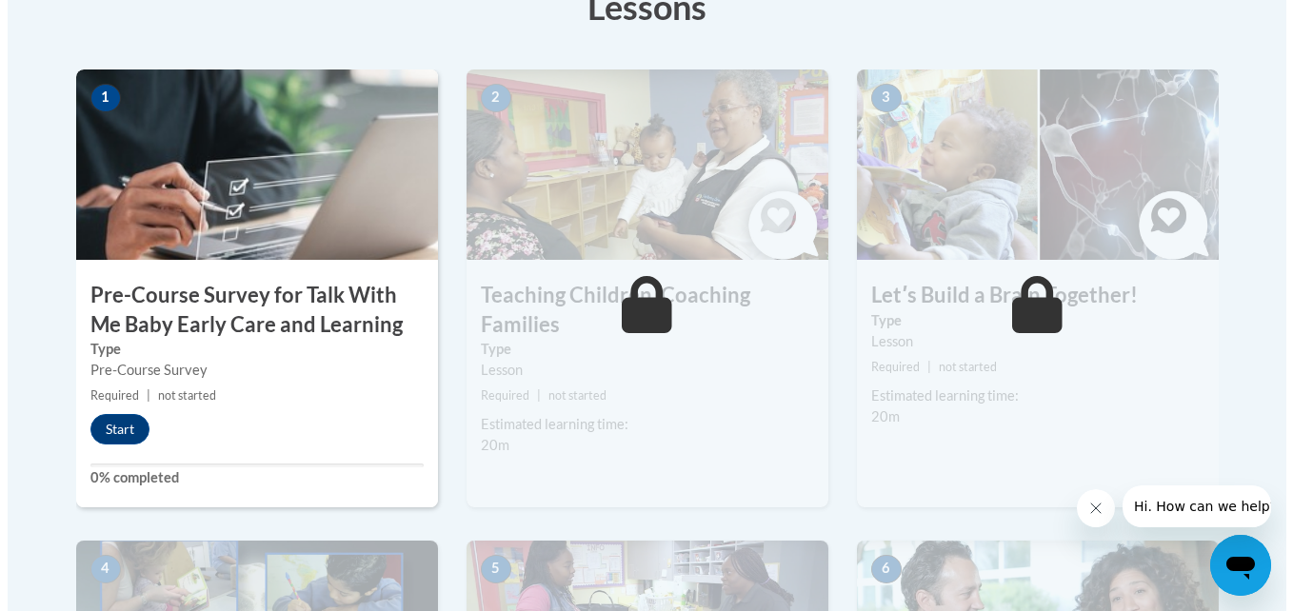
scroll to position [575, 0]
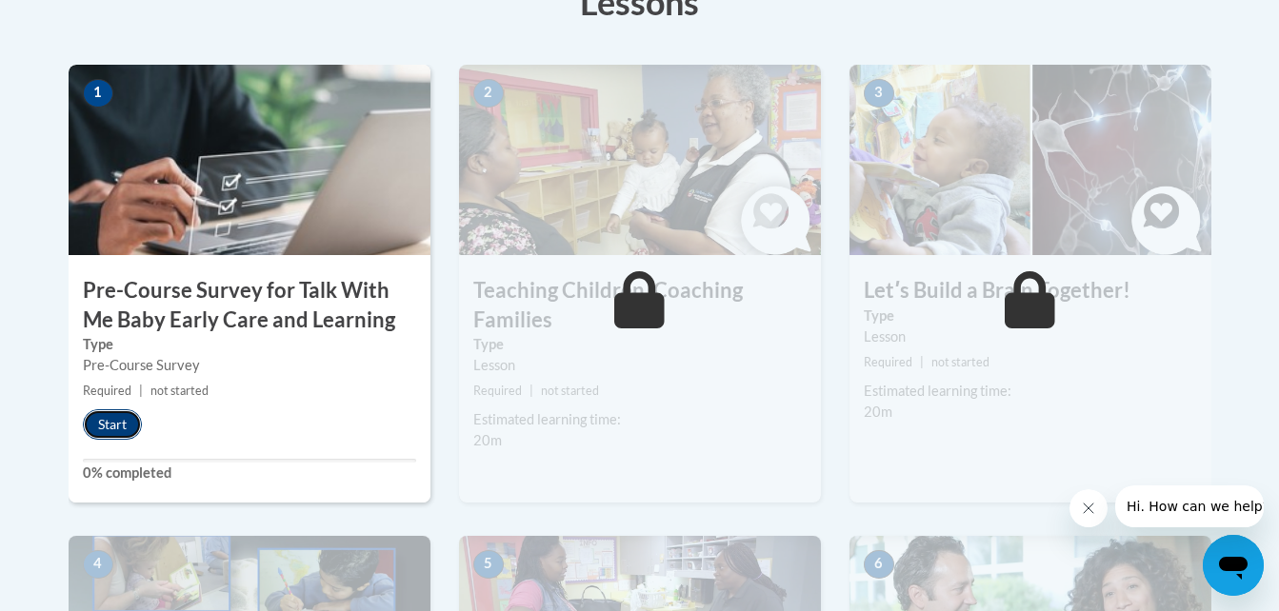
click at [105, 425] on button "Start" at bounding box center [112, 424] width 59 height 30
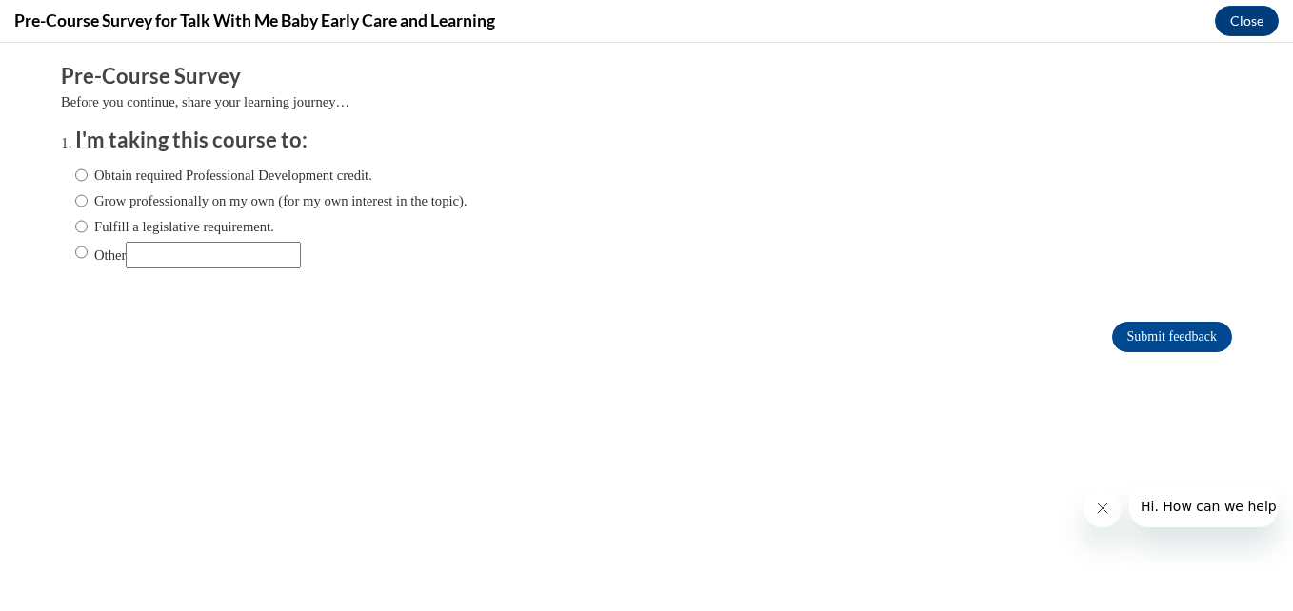
scroll to position [0, 0]
click at [75, 174] on input "Obtain required Professional Development credit." at bounding box center [81, 175] width 12 height 21
radio input "true"
click at [75, 253] on input "Other" at bounding box center [81, 252] width 12 height 21
radio input "true"
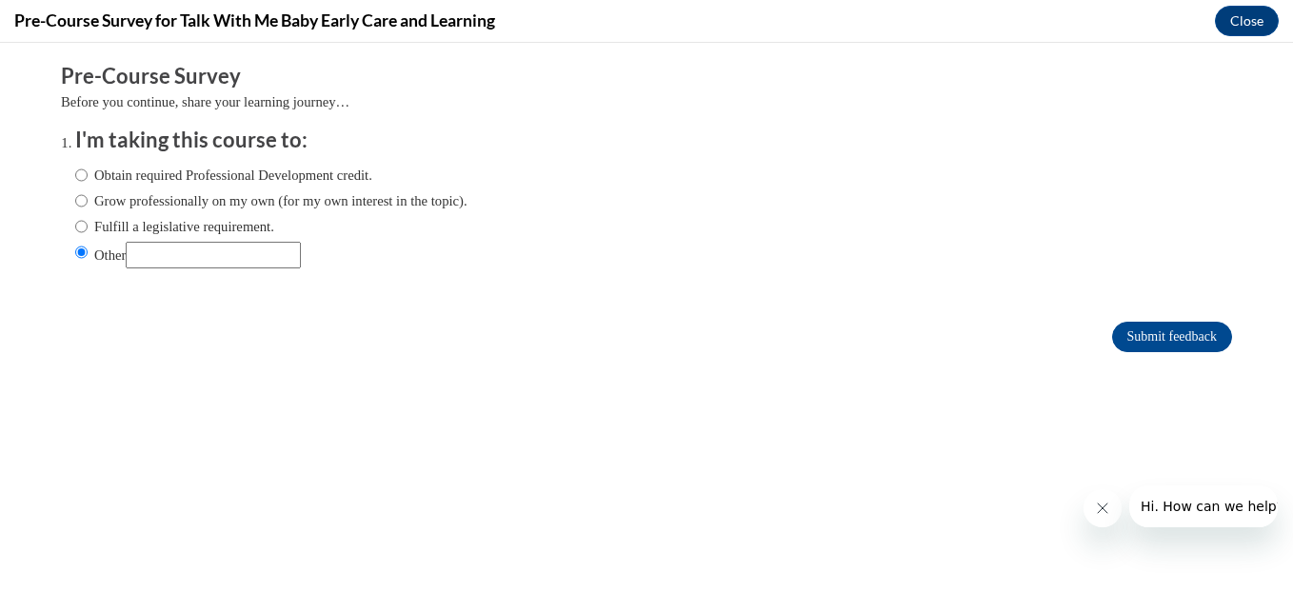
click at [165, 260] on input "Other" at bounding box center [213, 255] width 175 height 27
type input "For a class assignment"
click at [1112, 329] on input "Submit feedback" at bounding box center [1172, 337] width 120 height 30
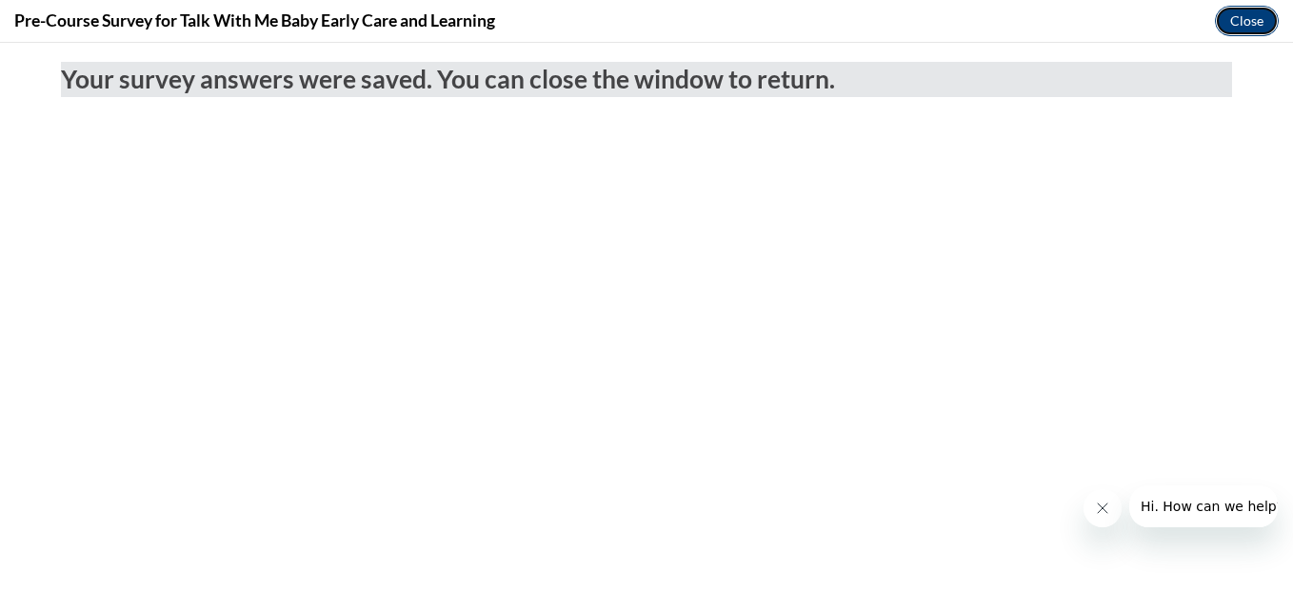
click at [1236, 25] on button "Close" at bounding box center [1247, 21] width 64 height 30
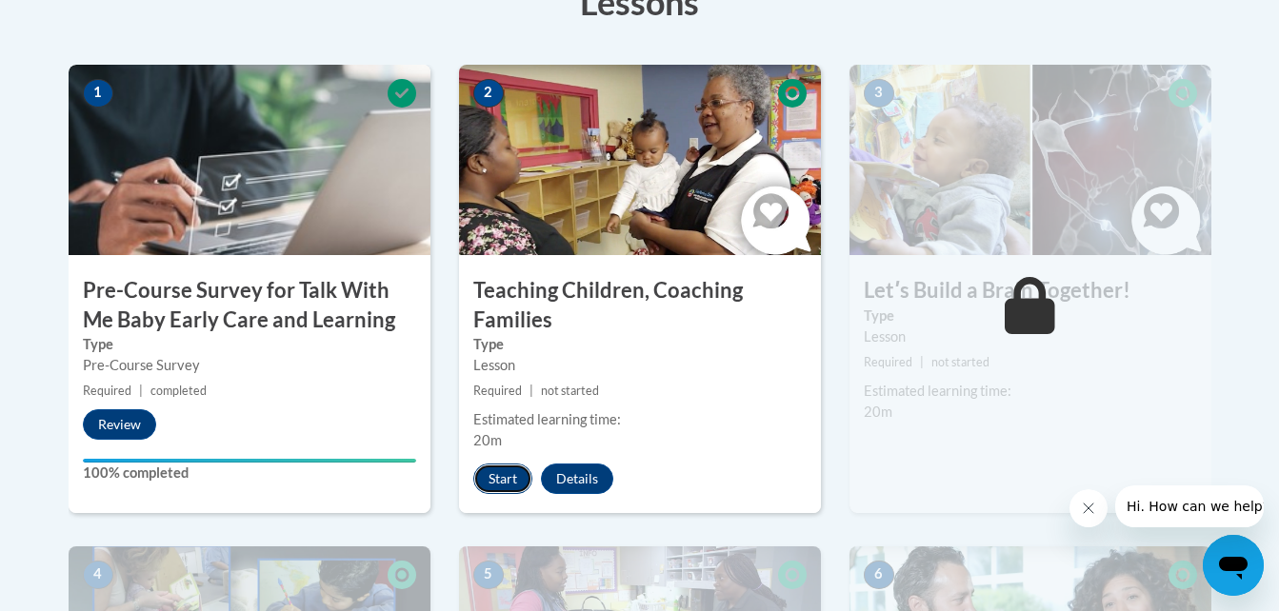
click at [505, 481] on button "Start" at bounding box center [502, 479] width 59 height 30
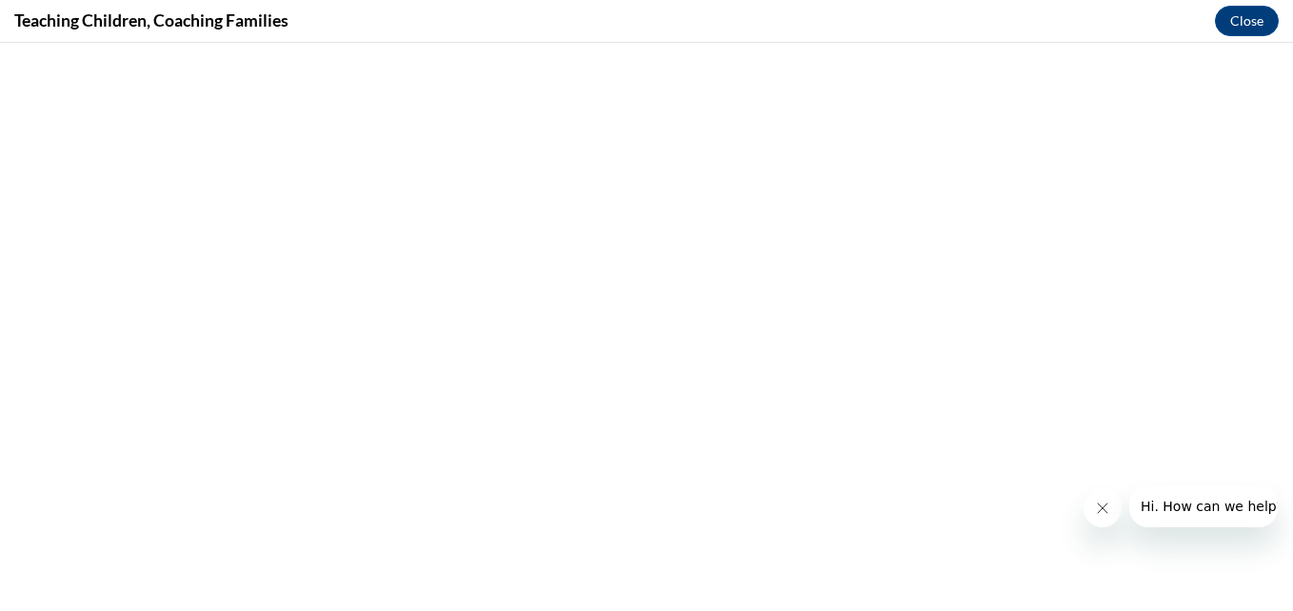
click at [1096, 506] on icon "Close message from company" at bounding box center [1101, 508] width 15 height 15
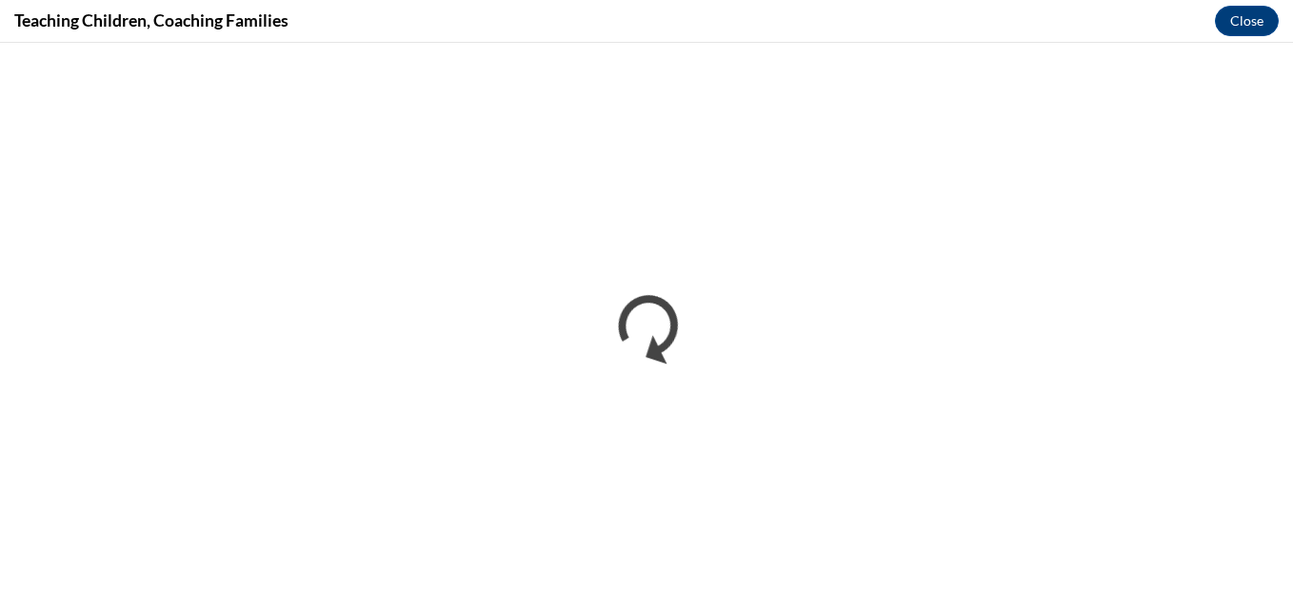
click at [1159, 15] on div "Teaching Children, Coaching Families Close" at bounding box center [646, 21] width 1293 height 43
click at [1057, 13] on div "Teaching Children, Coaching Families Close" at bounding box center [646, 21] width 1293 height 43
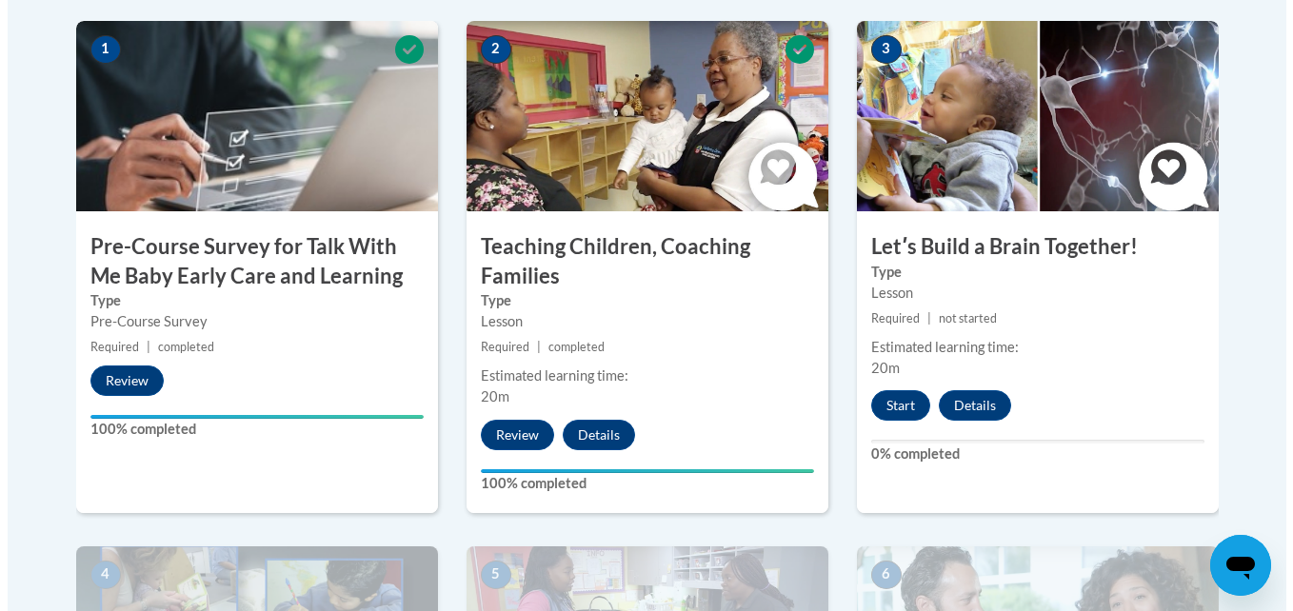
scroll to position [594, 0]
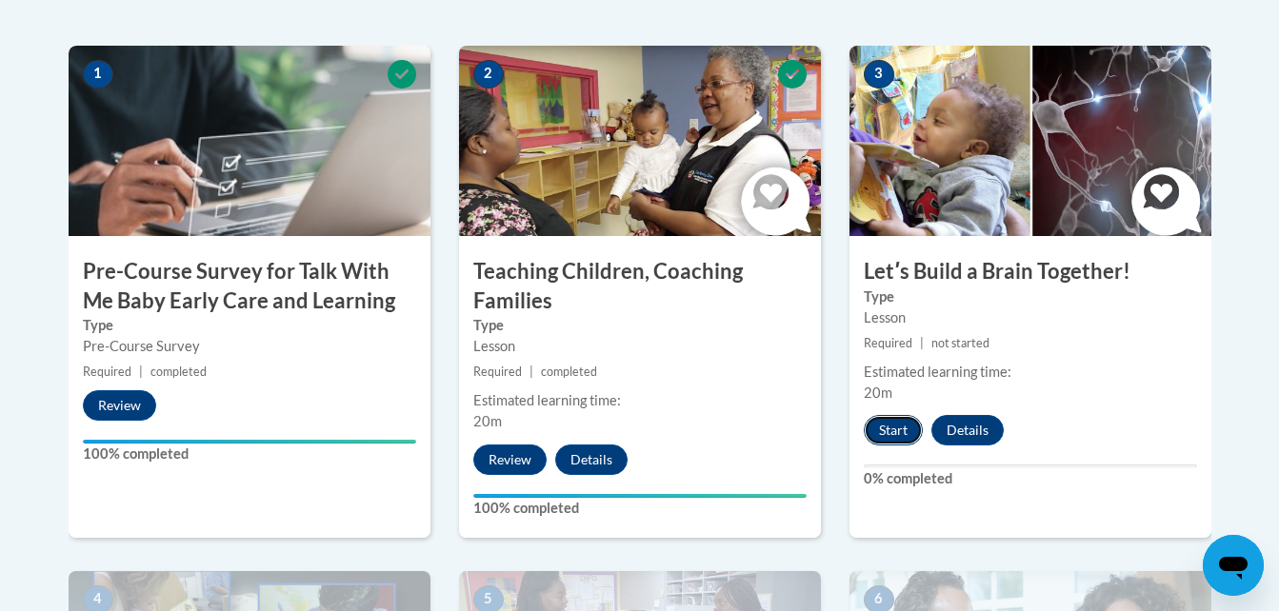
click at [894, 428] on button "Start" at bounding box center [893, 430] width 59 height 30
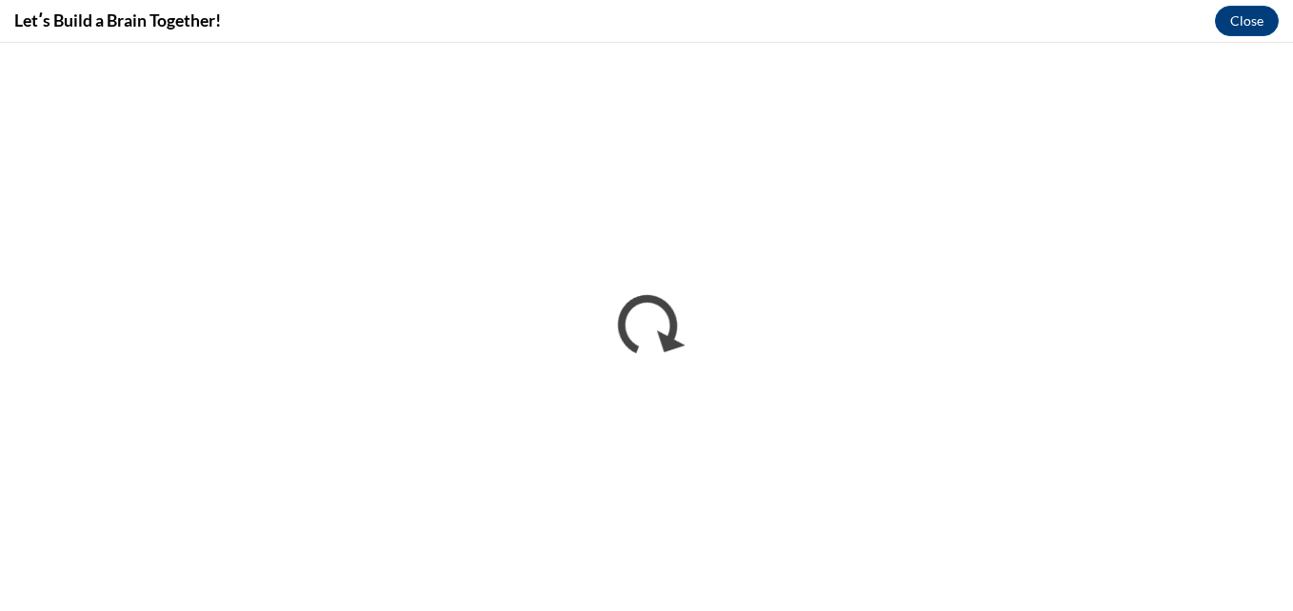
scroll to position [0, 0]
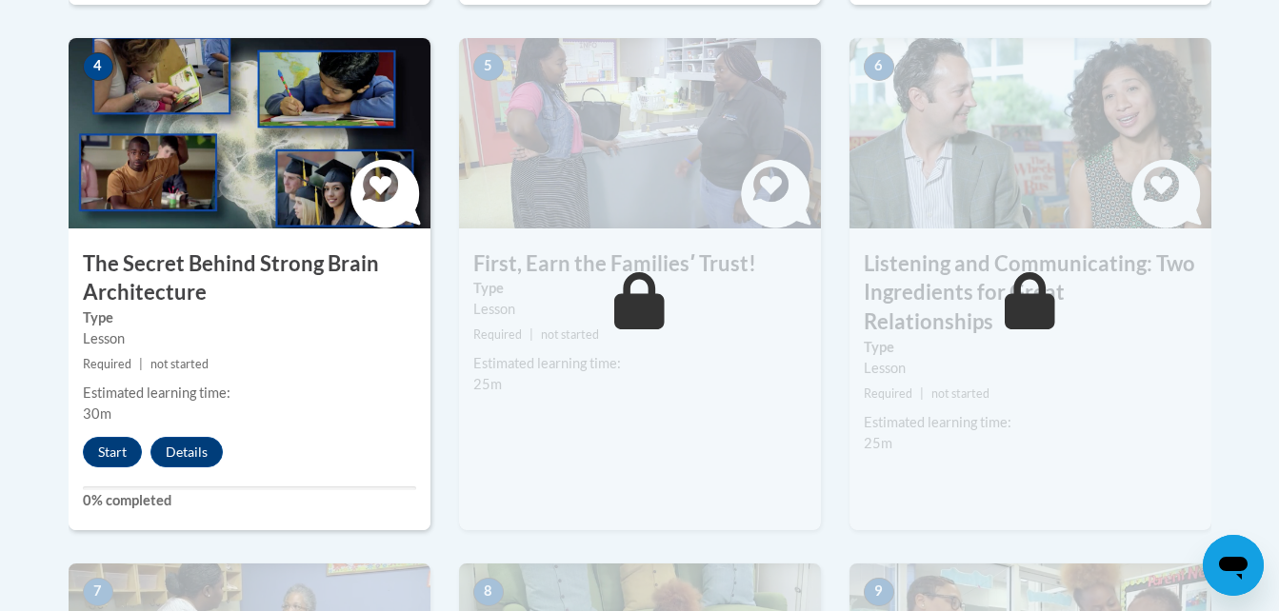
scroll to position [1132, 0]
